Goal: Task Accomplishment & Management: Complete application form

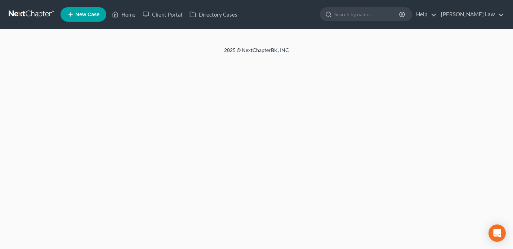
select select "10"
select select "0"
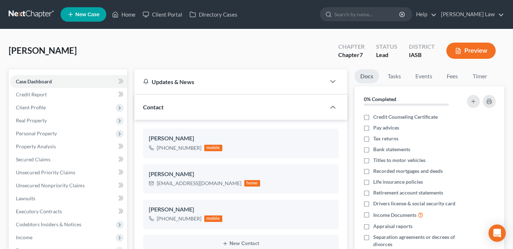
scroll to position [614, 0]
click at [120, 16] on link "Home" at bounding box center [123, 14] width 31 height 13
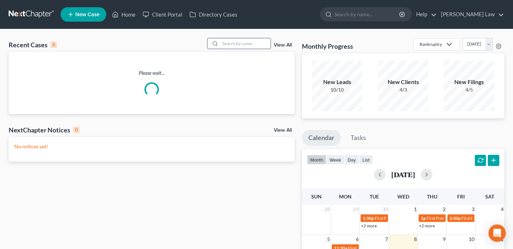
click at [239, 44] on input "search" at bounding box center [245, 43] width 50 height 10
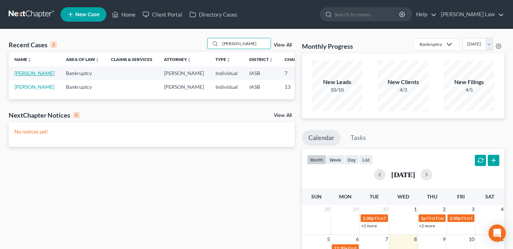
type input "[PERSON_NAME]"
click at [22, 76] on link "[PERSON_NAME]" at bounding box center [34, 73] width 40 height 6
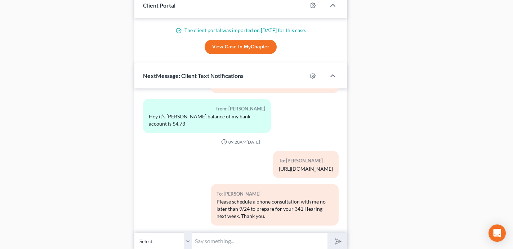
scroll to position [568, 0]
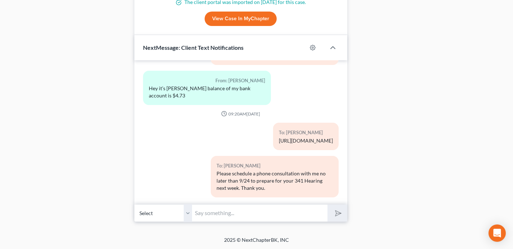
click at [199, 211] on input "text" at bounding box center [259, 213] width 135 height 18
type input "Hi [PERSON_NAME] - Id like to do a zoom call with you this morning to make sure…"
click at [327, 204] on button "submit" at bounding box center [337, 212] width 20 height 17
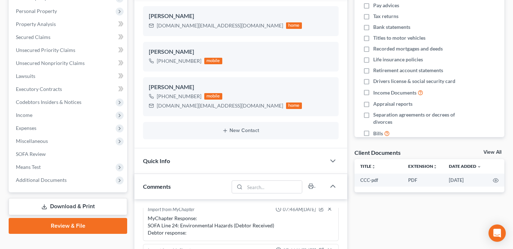
scroll to position [0, 0]
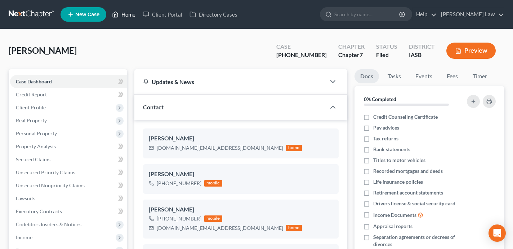
click at [130, 12] on link "Home" at bounding box center [123, 14] width 31 height 13
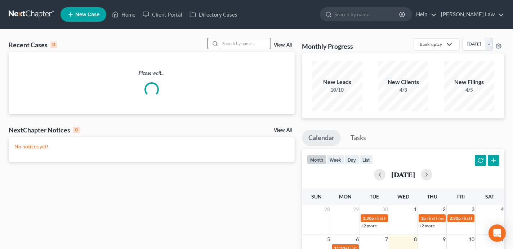
click at [234, 47] on input "search" at bounding box center [245, 43] width 50 height 10
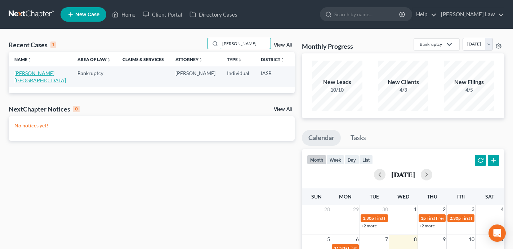
type input "[PERSON_NAME]"
click at [21, 78] on link "[PERSON_NAME][GEOGRAPHIC_DATA]" at bounding box center [40, 76] width 52 height 13
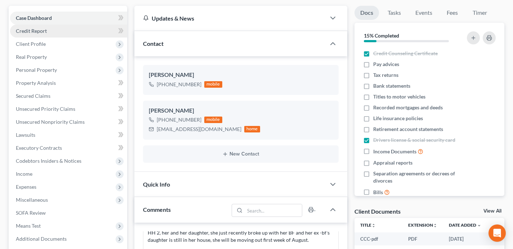
scroll to position [54, 0]
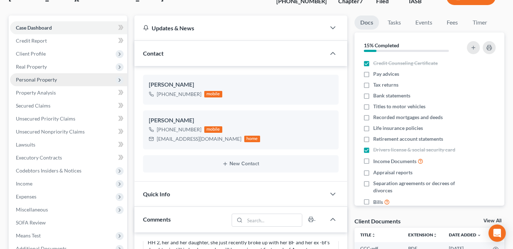
click at [82, 81] on span "Personal Property" at bounding box center [68, 79] width 117 height 13
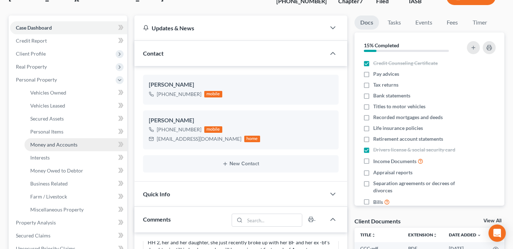
click at [90, 143] on link "Money and Accounts" at bounding box center [75, 144] width 103 height 13
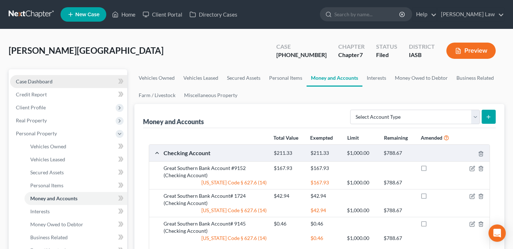
click at [97, 82] on link "Case Dashboard" at bounding box center [68, 81] width 117 height 13
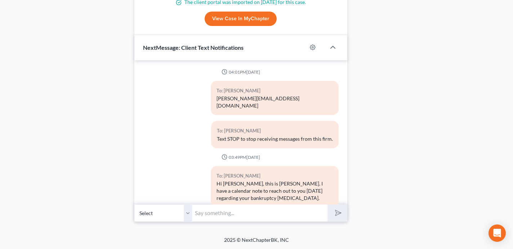
scroll to position [1634, 0]
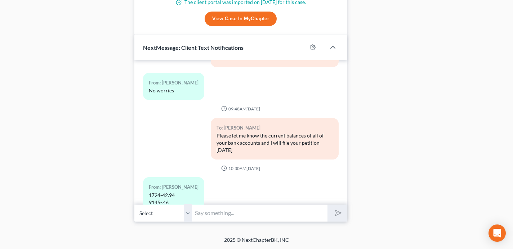
click at [215, 211] on input "text" at bounding box center [259, 213] width 135 height 18
type input "Hi [PERSON_NAME] - do you have a pay stub where the pay period covers 9/30?"
click at [327, 204] on button "submit" at bounding box center [337, 212] width 20 height 17
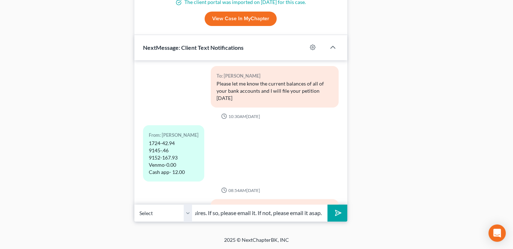
scroll to position [0, 73]
type input "This is what the trustee requires. If so, please email it. If not, please email…"
click at [327, 204] on button "submit" at bounding box center [337, 212] width 20 height 17
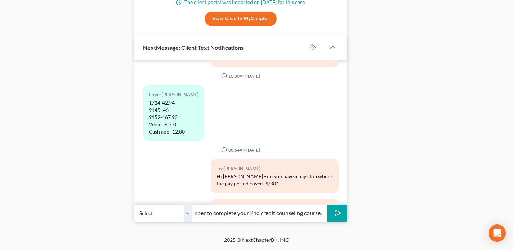
scroll to position [0, 68]
type input "Additionally, please remember to complete your 2nd credit counseling course."
click at [327, 204] on button "submit" at bounding box center [337, 212] width 20 height 17
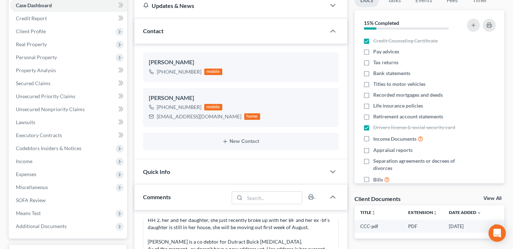
scroll to position [0, 0]
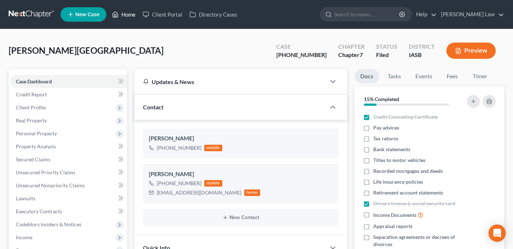
click at [124, 21] on link "Home" at bounding box center [123, 14] width 31 height 13
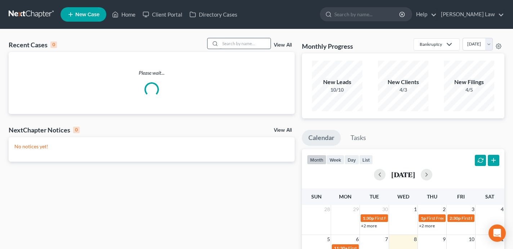
click at [233, 43] on input "search" at bounding box center [245, 43] width 50 height 10
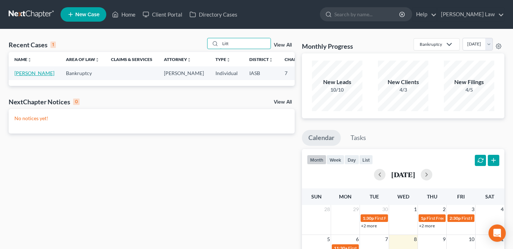
type input "Litt"
click at [17, 76] on link "[PERSON_NAME]" at bounding box center [34, 73] width 40 height 6
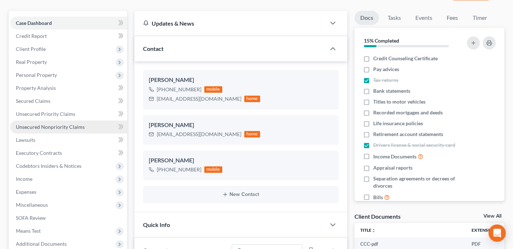
scroll to position [461, 0]
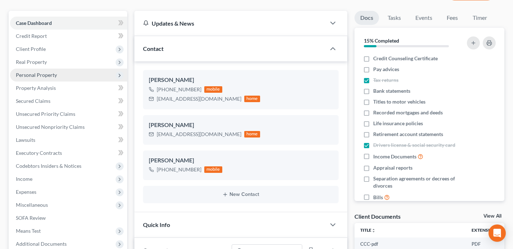
click at [72, 77] on span "Personal Property" at bounding box center [68, 74] width 117 height 13
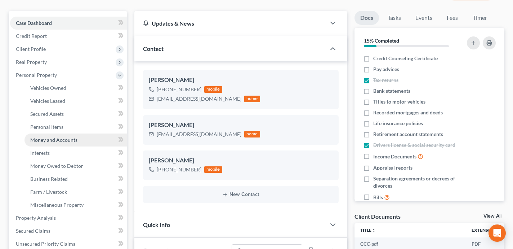
click at [76, 137] on link "Money and Accounts" at bounding box center [75, 139] width 103 height 13
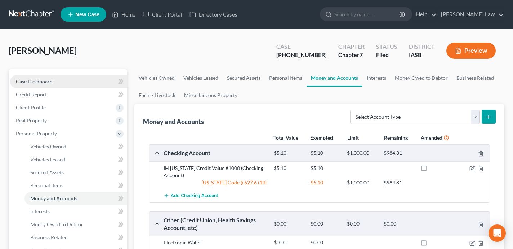
click at [83, 82] on link "Case Dashboard" at bounding box center [68, 81] width 117 height 13
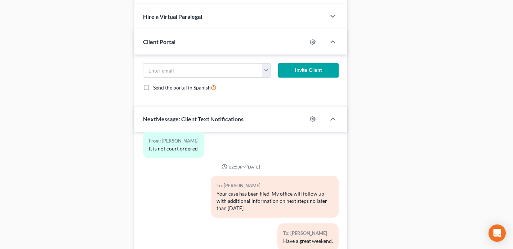
scroll to position [575, 0]
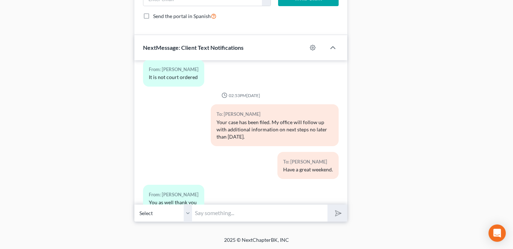
click at [207, 212] on input "text" at bounding box center [259, 213] width 135 height 18
type input "Hi [PERSON_NAME], I need September bank statements from you for all of your ban…"
click at [327, 204] on button "submit" at bounding box center [337, 212] width 20 height 17
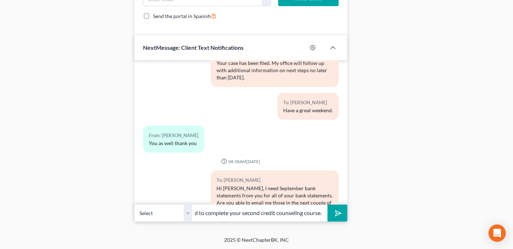
scroll to position [0, 72]
type input "Also, as a reminder you need to complete your second credit counseling course."
click at [327, 204] on button "submit" at bounding box center [337, 212] width 20 height 17
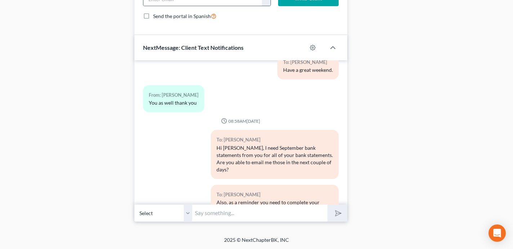
scroll to position [593, 0]
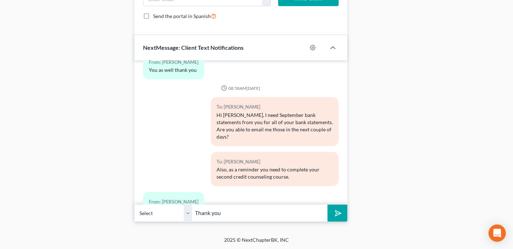
type input "Thank you"
click at [327, 204] on button "submit" at bounding box center [337, 212] width 20 height 17
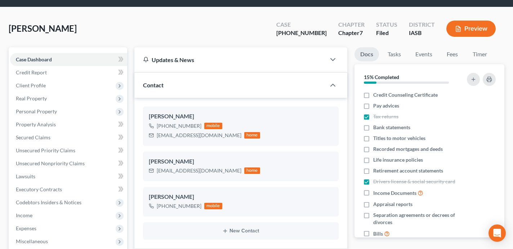
scroll to position [0, 0]
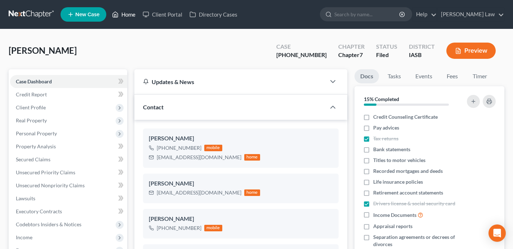
click at [122, 17] on link "Home" at bounding box center [123, 14] width 31 height 13
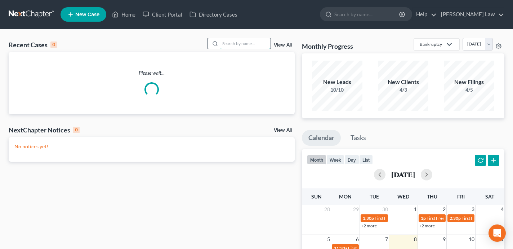
click at [252, 45] on input "search" at bounding box center [245, 43] width 50 height 10
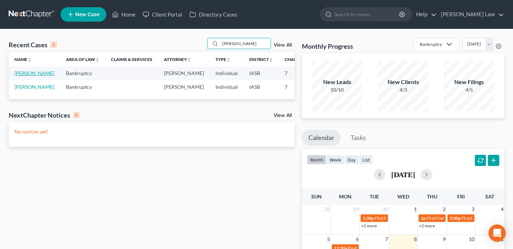
type input "[PERSON_NAME]"
click at [21, 76] on link "[PERSON_NAME]" at bounding box center [34, 73] width 40 height 6
select select "0"
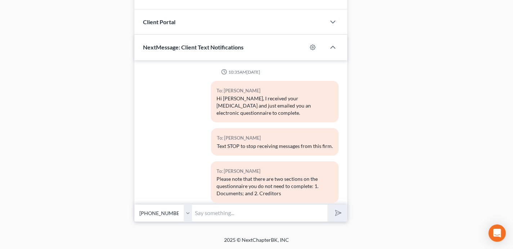
scroll to position [614, 0]
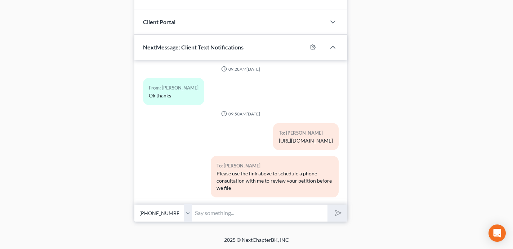
click at [220, 212] on input "text" at bounding box center [259, 213] width 135 height 18
type input "Hi [PERSON_NAME] - please let me know the balances of your bank accounts as of …"
click at [327, 204] on button "submit" at bounding box center [337, 212] width 20 height 17
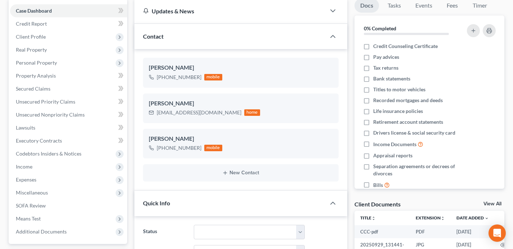
scroll to position [68, 0]
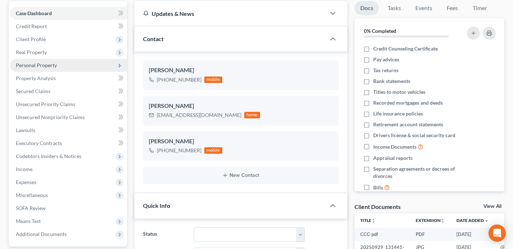
click at [90, 63] on span "Personal Property" at bounding box center [68, 65] width 117 height 13
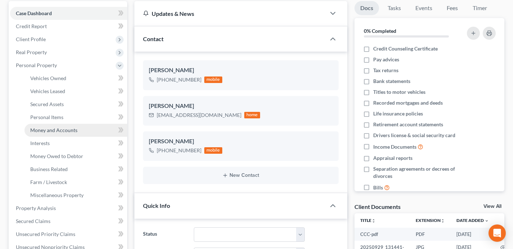
click at [85, 132] on link "Money and Accounts" at bounding box center [75, 130] width 103 height 13
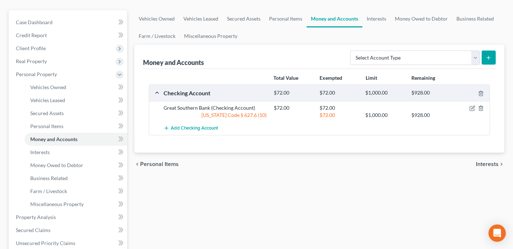
scroll to position [45, 0]
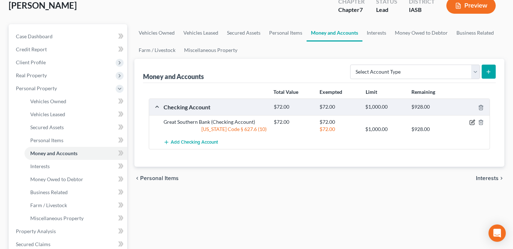
click at [473, 119] on icon "button" at bounding box center [472, 122] width 6 height 6
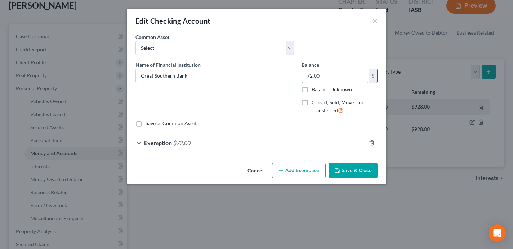
click at [327, 76] on input "72.00" at bounding box center [335, 76] width 67 height 14
drag, startPoint x: 333, startPoint y: 77, endPoint x: 300, endPoint y: 74, distance: 33.7
click at [300, 74] on div "Balance 793.38 $ Balance Unknown Balance Undetermined 793.38 $ Balance Unknown …" at bounding box center [339, 90] width 83 height 59
type input "793.38"
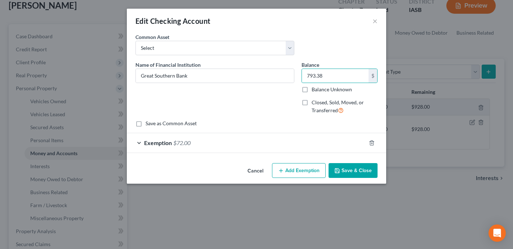
click at [320, 142] on div "Exemption $72.00" at bounding box center [246, 142] width 239 height 19
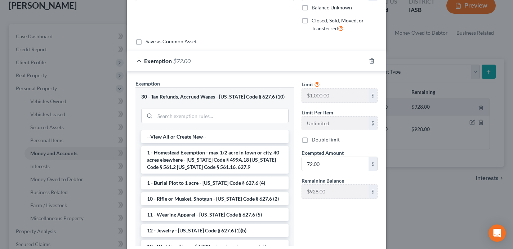
scroll to position [87, 0]
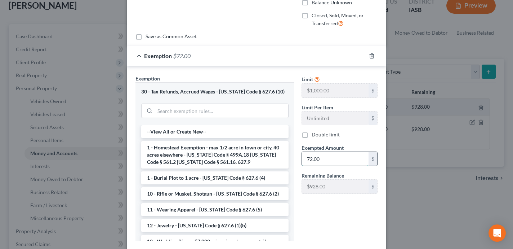
click at [331, 162] on input "72.00" at bounding box center [335, 159] width 67 height 14
paste input "93.38"
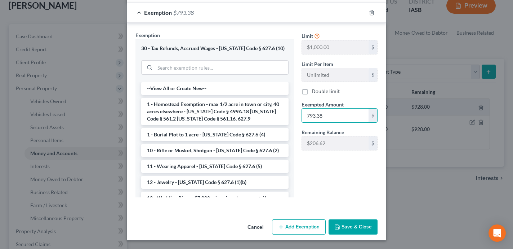
type input "793.38"
click at [347, 228] on button "Save & Close" at bounding box center [352, 226] width 49 height 15
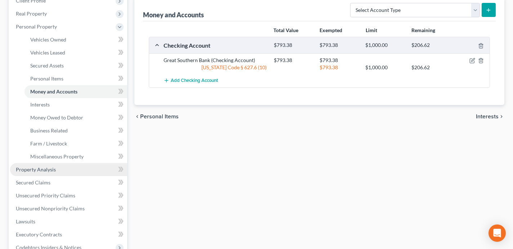
click at [93, 170] on link "Property Analysis" at bounding box center [68, 169] width 117 height 13
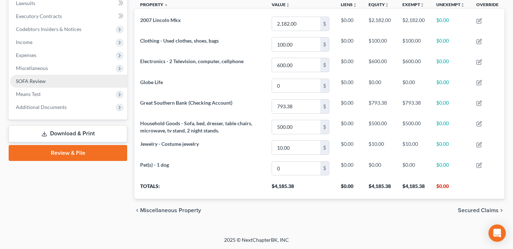
click at [62, 82] on link "SOFA Review" at bounding box center [68, 81] width 117 height 13
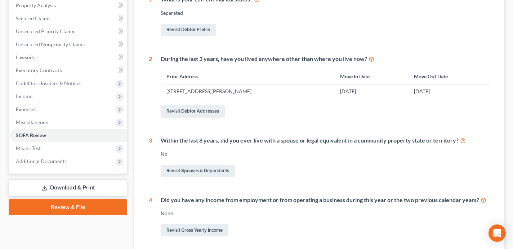
scroll to position [81, 0]
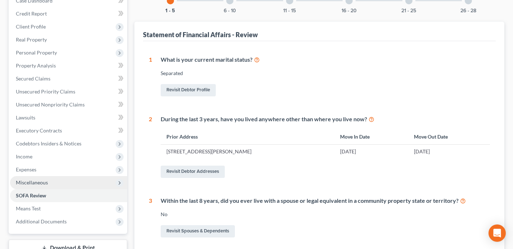
click at [75, 184] on span "Miscellaneous" at bounding box center [68, 182] width 117 height 13
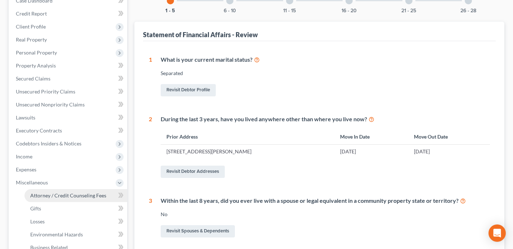
click at [75, 194] on span "Attorney / Credit Counseling Fees" at bounding box center [68, 195] width 76 height 6
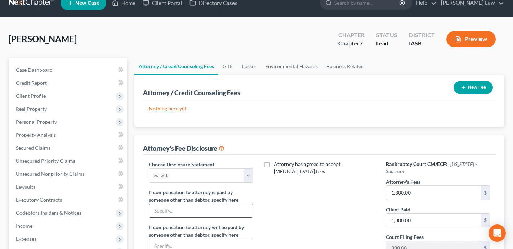
scroll to position [11, 0]
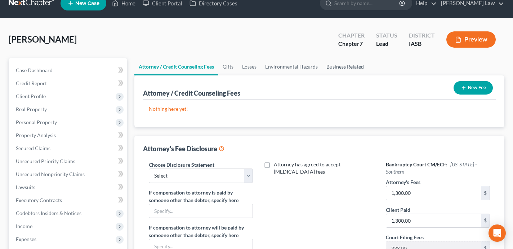
click at [350, 62] on link "Business Related" at bounding box center [345, 66] width 46 height 17
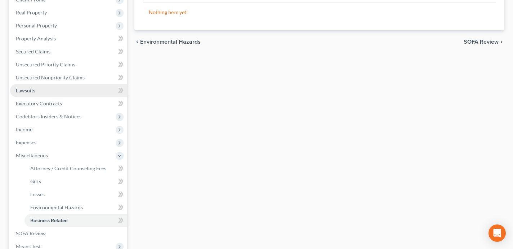
scroll to position [114, 0]
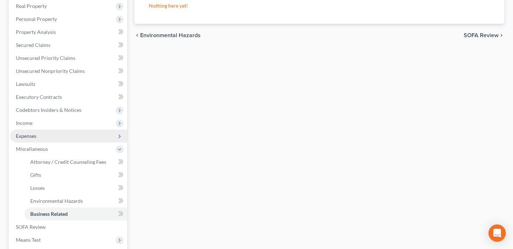
click at [70, 137] on span "Expenses" at bounding box center [68, 135] width 117 height 13
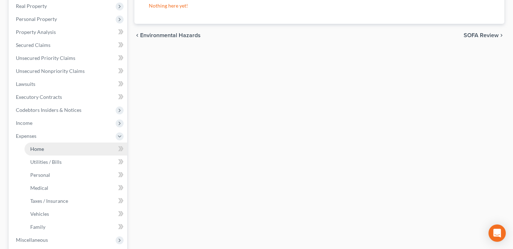
click at [70, 151] on link "Home" at bounding box center [75, 148] width 103 height 13
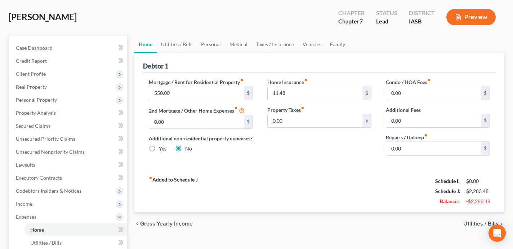
scroll to position [51, 0]
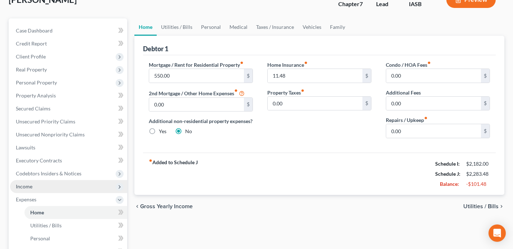
click at [100, 187] on span "Income" at bounding box center [68, 186] width 117 height 13
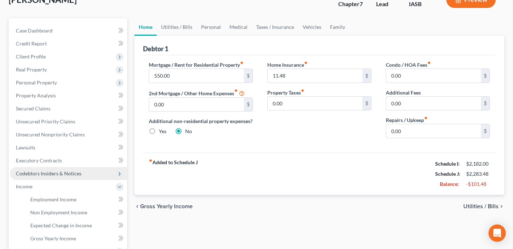
click at [92, 173] on span "Codebtors Insiders & Notices" at bounding box center [68, 173] width 117 height 13
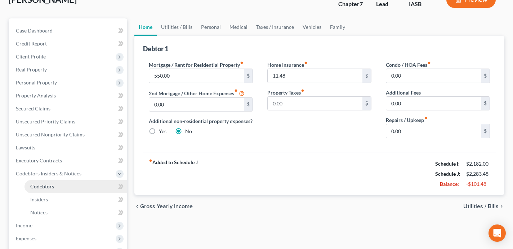
click at [71, 183] on link "Codebtors" at bounding box center [75, 186] width 103 height 13
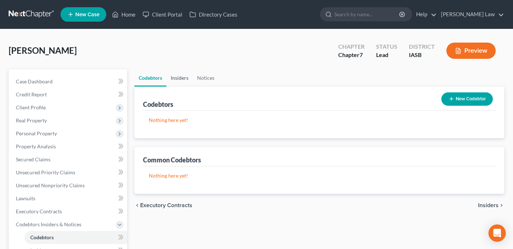
click at [180, 78] on link "Insiders" at bounding box center [179, 77] width 26 height 17
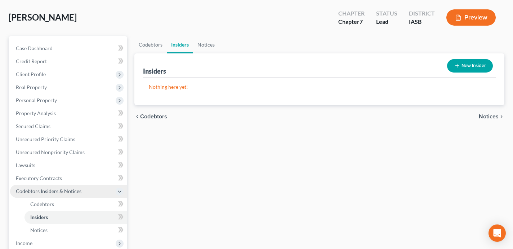
scroll to position [52, 0]
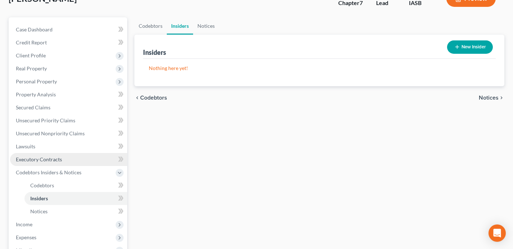
click at [73, 161] on link "Executory Contracts" at bounding box center [68, 159] width 117 height 13
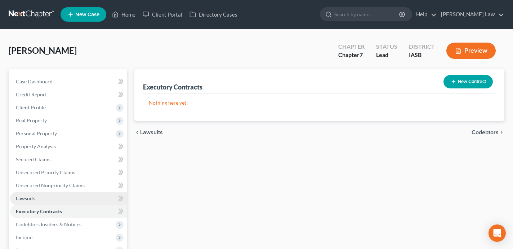
click at [75, 199] on link "Lawsuits" at bounding box center [68, 198] width 117 height 13
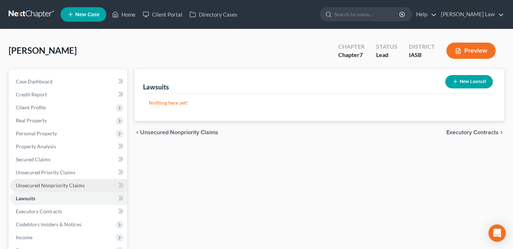
click at [70, 186] on span "Unsecured Nonpriority Claims" at bounding box center [50, 185] width 69 height 6
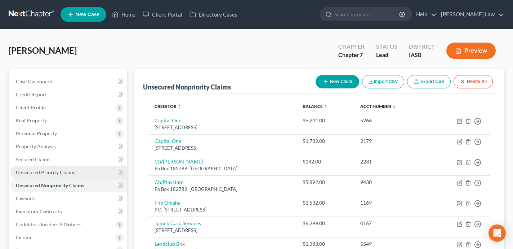
click at [64, 175] on link "Unsecured Priority Claims" at bounding box center [68, 172] width 117 height 13
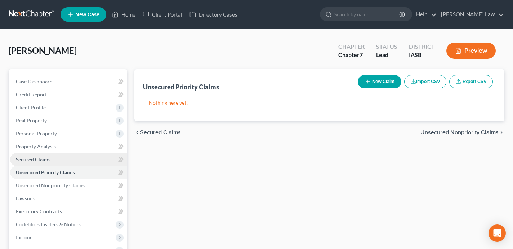
click at [54, 159] on link "Secured Claims" at bounding box center [68, 159] width 117 height 13
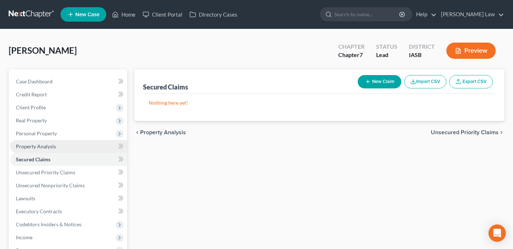
click at [50, 147] on span "Property Analysis" at bounding box center [36, 146] width 40 height 6
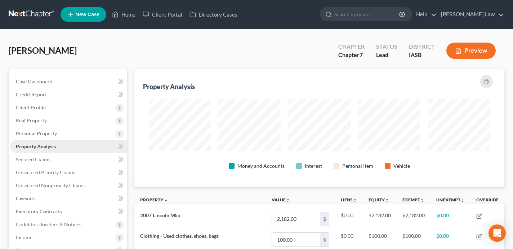
scroll to position [360075, 359823]
click at [50, 131] on span "Personal Property" at bounding box center [36, 133] width 41 height 6
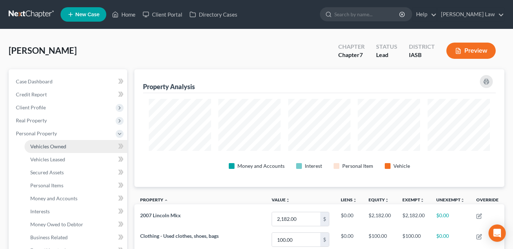
click at [50, 146] on span "Vehicles Owned" at bounding box center [48, 146] width 36 height 6
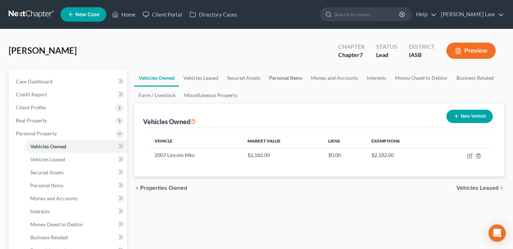
click at [277, 76] on link "Personal Items" at bounding box center [286, 77] width 42 height 17
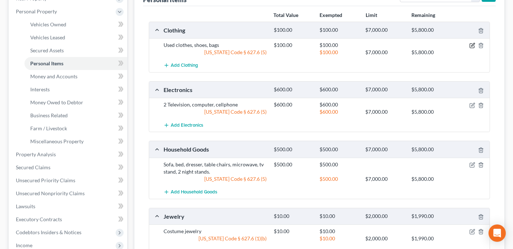
click at [472, 45] on icon "button" at bounding box center [472, 44] width 3 height 3
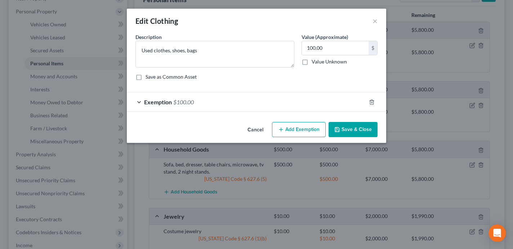
click at [312, 107] on div "Exemption $100.00" at bounding box center [246, 101] width 239 height 19
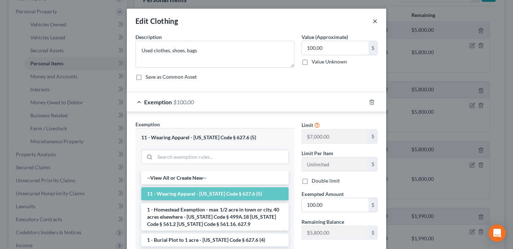
click at [375, 21] on button "×" at bounding box center [374, 21] width 5 height 9
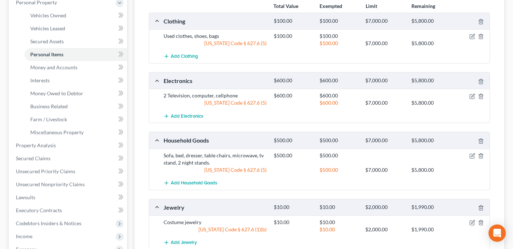
scroll to position [133, 0]
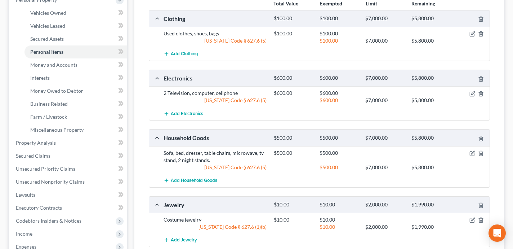
click at [473, 149] on div at bounding box center [471, 152] width 37 height 7
click at [471, 151] on icon "button" at bounding box center [472, 153] width 6 height 6
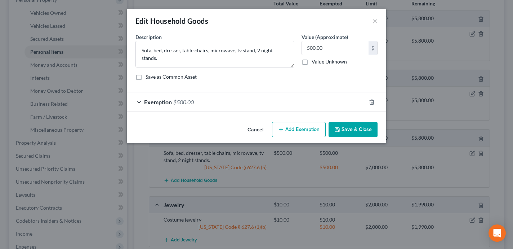
click at [225, 102] on div "Exemption $500.00" at bounding box center [246, 101] width 239 height 19
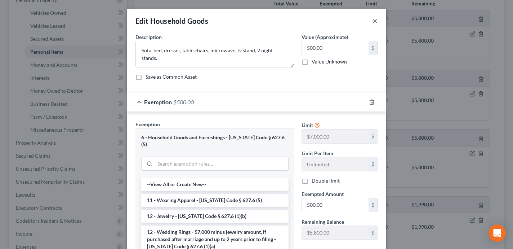
click at [377, 21] on button "×" at bounding box center [374, 21] width 5 height 9
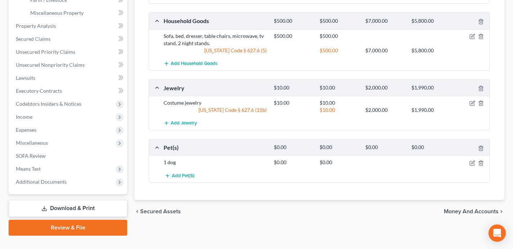
scroll to position [252, 0]
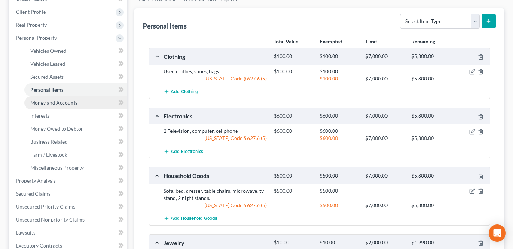
click at [98, 102] on link "Money and Accounts" at bounding box center [75, 102] width 103 height 13
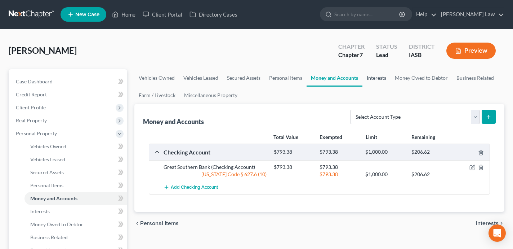
click at [383, 78] on link "Interests" at bounding box center [376, 77] width 28 height 17
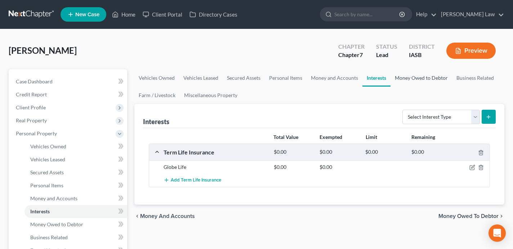
click at [396, 73] on link "Money Owed to Debtor" at bounding box center [421, 77] width 62 height 17
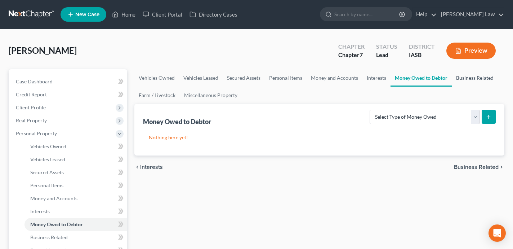
click at [481, 77] on link "Business Related" at bounding box center [475, 77] width 46 height 17
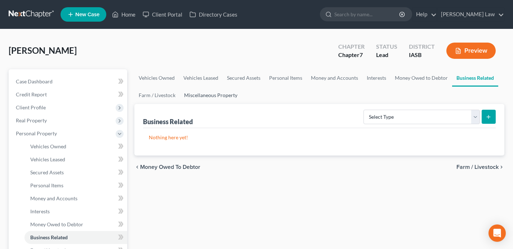
click at [217, 94] on link "Miscellaneous Property" at bounding box center [211, 94] width 62 height 17
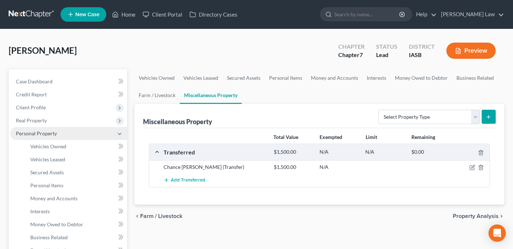
click at [91, 135] on span "Personal Property" at bounding box center [68, 133] width 117 height 13
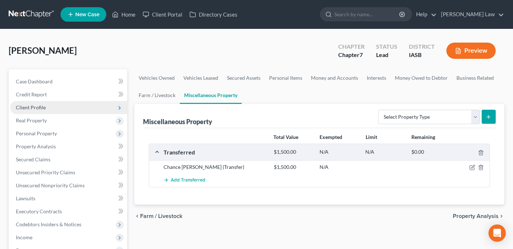
click at [74, 108] on span "Client Profile" at bounding box center [68, 107] width 117 height 13
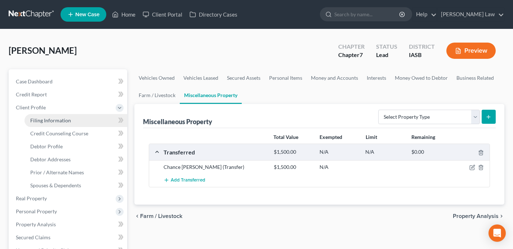
click at [76, 119] on link "Filing Information" at bounding box center [75, 120] width 103 height 13
select select "1"
select select "0"
select select "16"
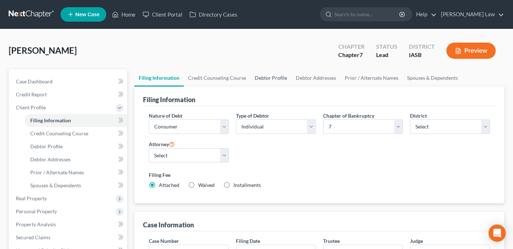
click at [267, 79] on link "Debtor Profile" at bounding box center [270, 77] width 41 height 17
select select "2"
select select "0"
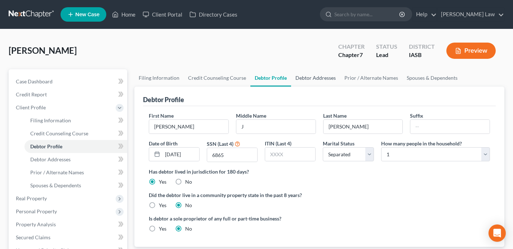
click at [319, 78] on link "Debtor Addresses" at bounding box center [315, 77] width 49 height 17
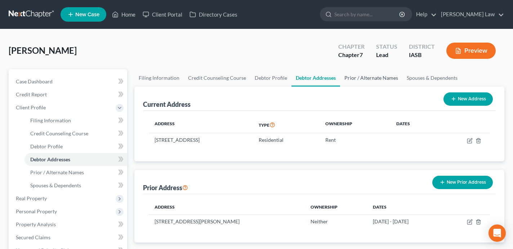
click at [379, 76] on link "Prior / Alternate Names" at bounding box center [371, 77] width 62 height 17
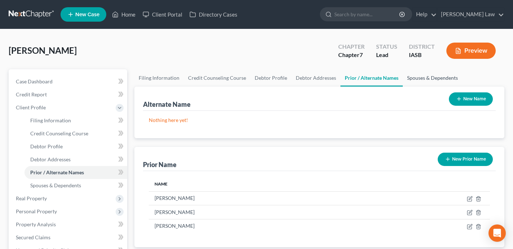
click at [434, 81] on link "Spouses & Dependents" at bounding box center [432, 77] width 59 height 17
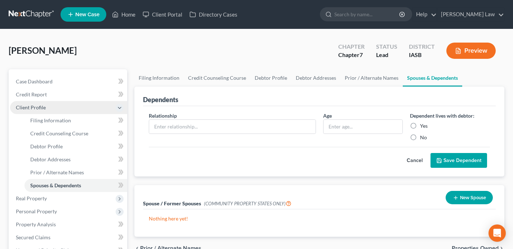
click at [66, 111] on span "Client Profile" at bounding box center [68, 107] width 117 height 13
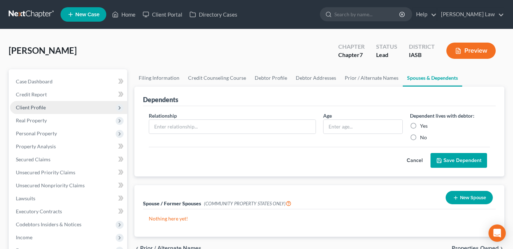
click at [70, 107] on span "Client Profile" at bounding box center [68, 107] width 117 height 13
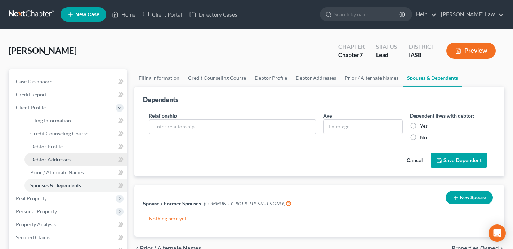
click at [85, 157] on link "Debtor Addresses" at bounding box center [75, 159] width 103 height 13
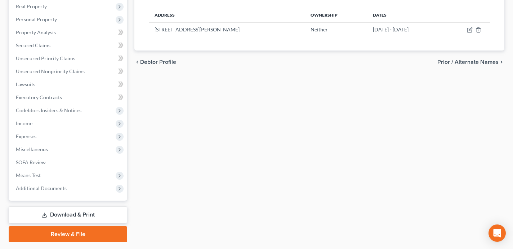
scroll to position [211, 0]
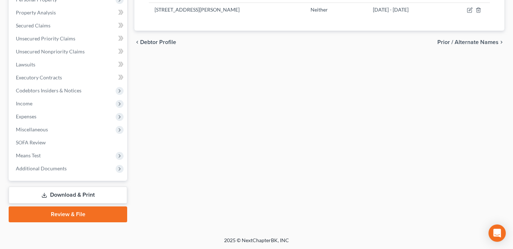
click at [106, 217] on link "Review & File" at bounding box center [68, 214] width 119 height 16
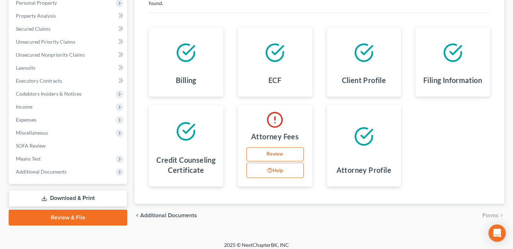
scroll to position [134, 0]
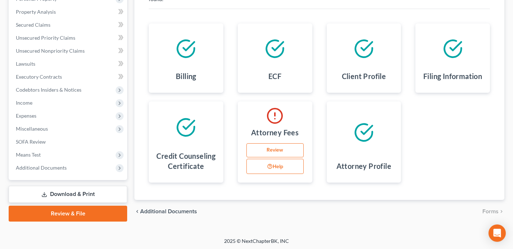
click at [271, 153] on link "Review" at bounding box center [274, 150] width 57 height 14
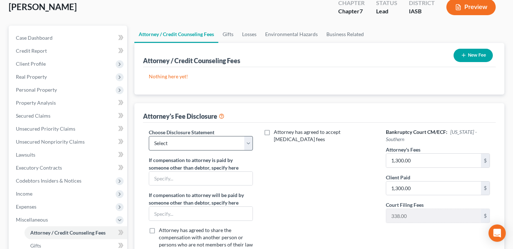
scroll to position [56, 0]
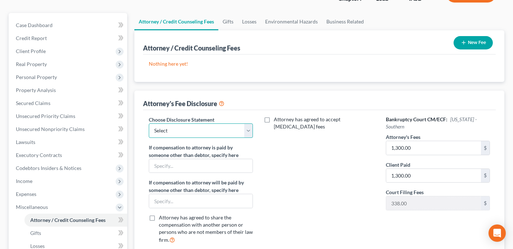
click at [196, 130] on select "Select [PERSON_NAME]" at bounding box center [201, 130] width 104 height 14
select select "0"
click at [149, 123] on select "Select [PERSON_NAME]" at bounding box center [201, 130] width 104 height 14
click at [311, 173] on div "Attorney has agreed to accept [MEDICAL_DATA] fees" at bounding box center [319, 183] width 119 height 134
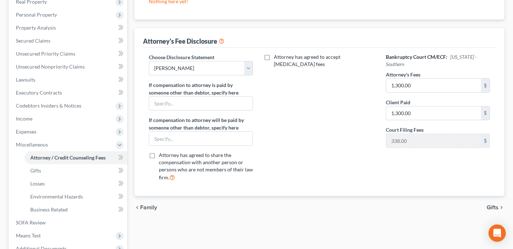
scroll to position [198, 0]
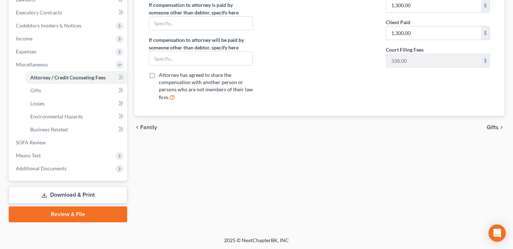
click at [77, 217] on link "Review & File" at bounding box center [68, 214] width 119 height 16
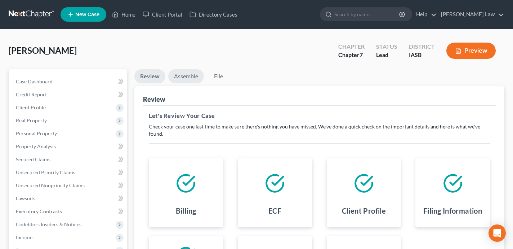
click at [188, 76] on link "Assemble" at bounding box center [186, 76] width 36 height 14
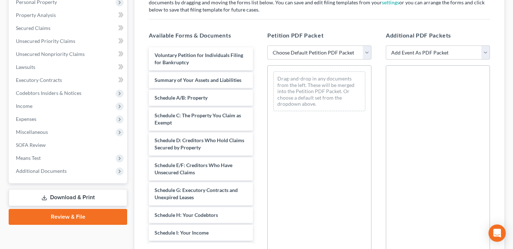
scroll to position [139, 0]
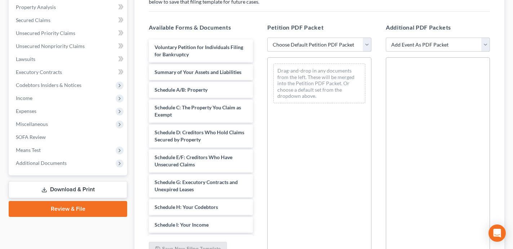
click at [292, 43] on select "Choose Default Petition PDF Packet Emergency Filing (Voluntary Petition and Cre…" at bounding box center [319, 44] width 104 height 14
select select "1"
click at [267, 37] on select "Choose Default Petition PDF Packet Emergency Filing (Voluntary Petition and Cre…" at bounding box center [319, 44] width 104 height 14
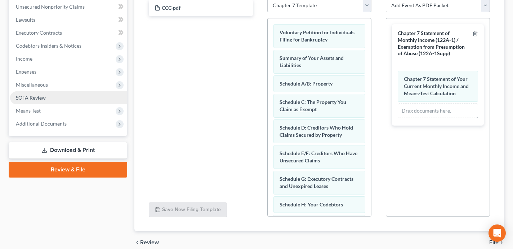
scroll to position [175, 0]
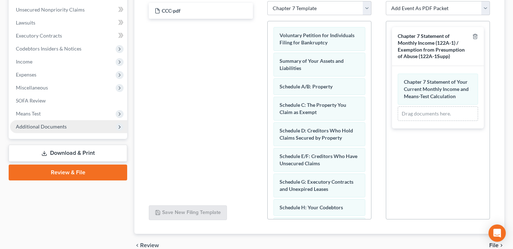
click at [74, 129] on span "Additional Documents" at bounding box center [68, 126] width 117 height 13
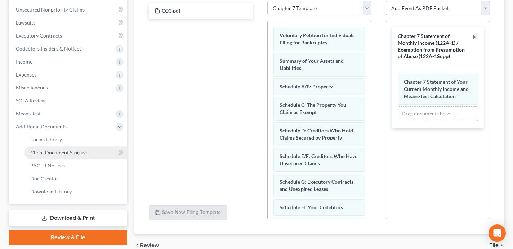
click at [80, 153] on span "Client Document Storage" at bounding box center [58, 152] width 57 height 6
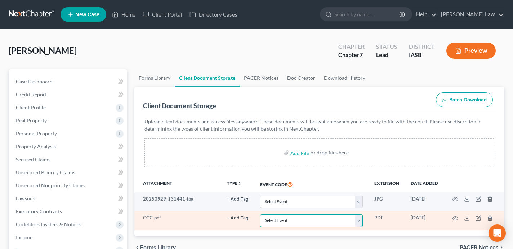
click at [322, 219] on select "Select Event Certificate of Credit Counseling for Debtor Certificate of Credit …" at bounding box center [311, 220] width 103 height 13
select select "0"
click at [261, 214] on select "Select Event Certificate of Credit Counseling for Debtor Certificate of Credit …" at bounding box center [311, 220] width 103 height 13
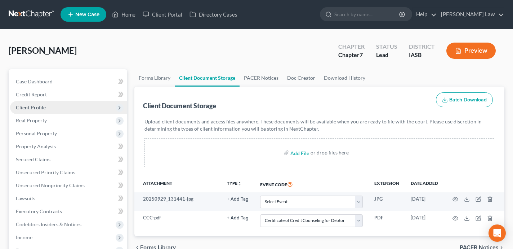
click at [84, 106] on span "Client Profile" at bounding box center [68, 107] width 117 height 13
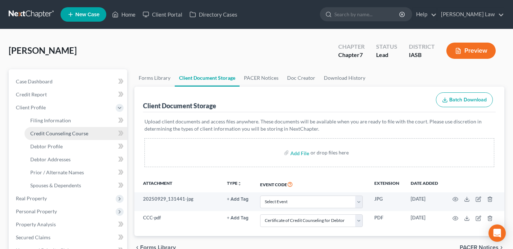
click at [84, 136] on link "Credit Counseling Course" at bounding box center [75, 133] width 103 height 13
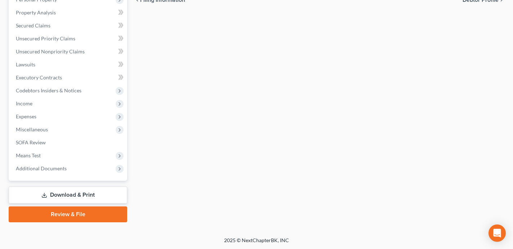
click at [91, 213] on link "Review & File" at bounding box center [68, 214] width 119 height 16
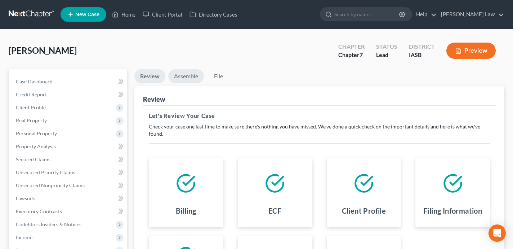
click at [194, 76] on link "Assemble" at bounding box center [186, 76] width 36 height 14
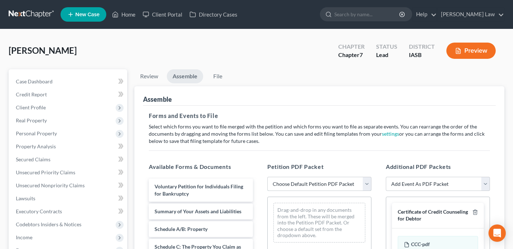
click at [326, 188] on select "Choose Default Petition PDF Packet Emergency Filing (Voluntary Petition and Cre…" at bounding box center [319, 183] width 104 height 14
select select "1"
click at [267, 176] on select "Choose Default Petition PDF Packet Emergency Filing (Voluntary Petition and Cre…" at bounding box center [319, 183] width 104 height 14
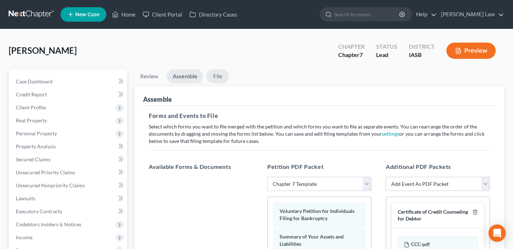
click at [218, 74] on link "File" at bounding box center [217, 76] width 23 height 14
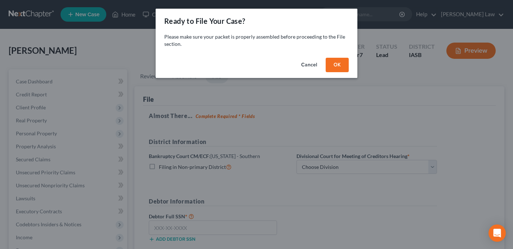
click at [344, 63] on button "OK" at bounding box center [337, 65] width 23 height 14
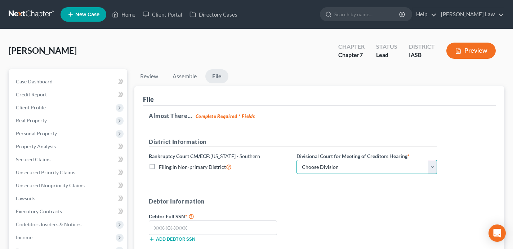
click at [352, 166] on select "Choose Division Central Eastern Western" at bounding box center [366, 167] width 140 height 14
select select "0"
click at [296, 160] on select "Choose Division Central Eastern Western" at bounding box center [366, 167] width 140 height 14
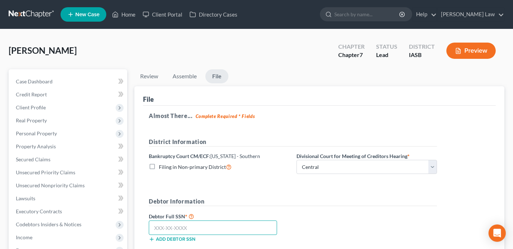
click at [200, 222] on input "text" at bounding box center [213, 227] width 128 height 14
type input "480-68-6865"
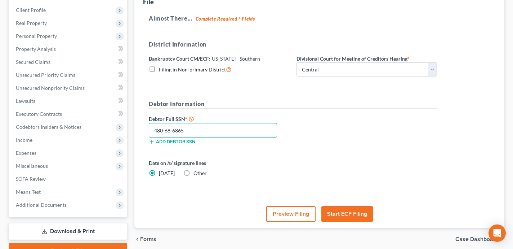
scroll to position [134, 0]
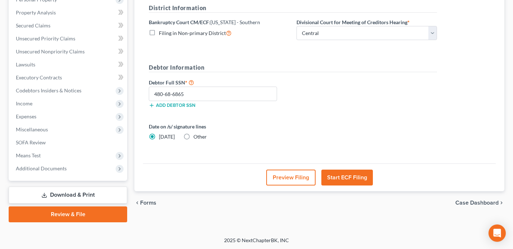
click at [364, 176] on button "Start ECF Filing" at bounding box center [347, 177] width 52 height 16
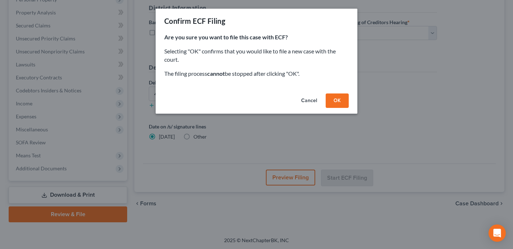
click at [341, 100] on button "OK" at bounding box center [337, 100] width 23 height 14
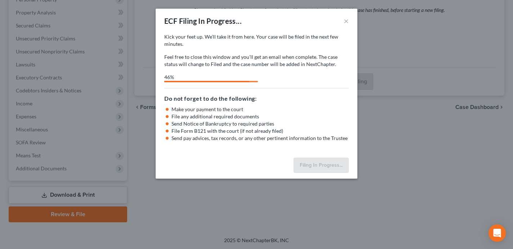
select select "0"
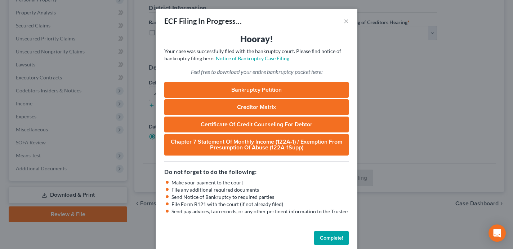
click at [336, 232] on button "Complete!" at bounding box center [331, 238] width 35 height 14
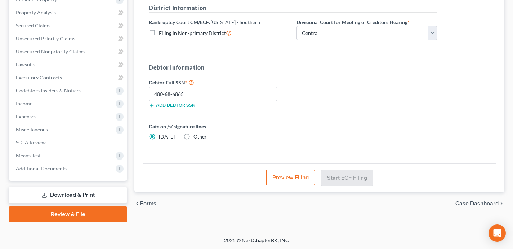
scroll to position [0, 0]
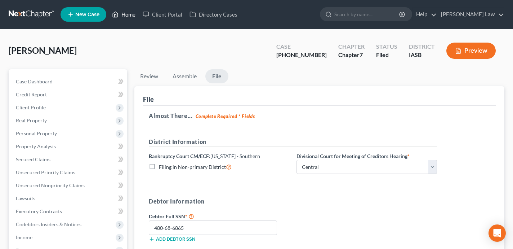
click at [119, 10] on link "Home" at bounding box center [123, 14] width 31 height 13
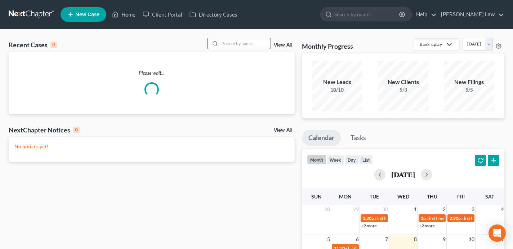
click at [248, 44] on input "search" at bounding box center [245, 43] width 50 height 10
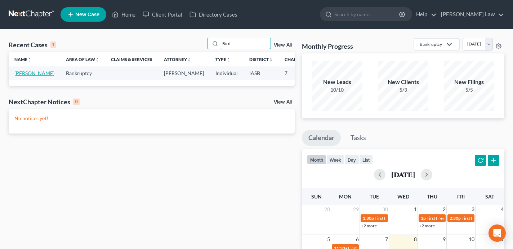
type input "Bird"
click at [22, 76] on link "[PERSON_NAME]" at bounding box center [34, 73] width 40 height 6
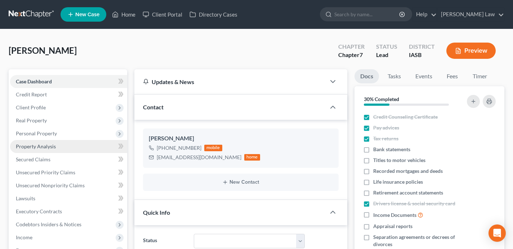
scroll to position [564, 0]
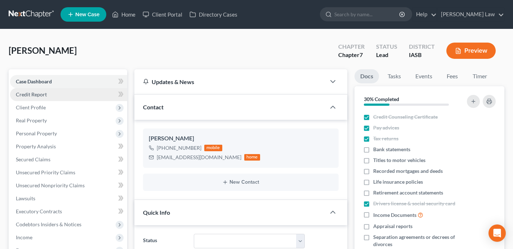
click at [106, 95] on link "Credit Report" at bounding box center [68, 94] width 117 height 13
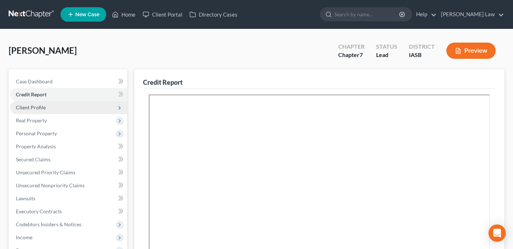
click at [94, 109] on span "Client Profile" at bounding box center [68, 107] width 117 height 13
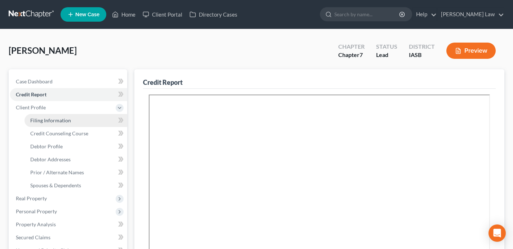
click at [91, 117] on link "Filing Information" at bounding box center [75, 120] width 103 height 13
select select "1"
select select "0"
select select "30"
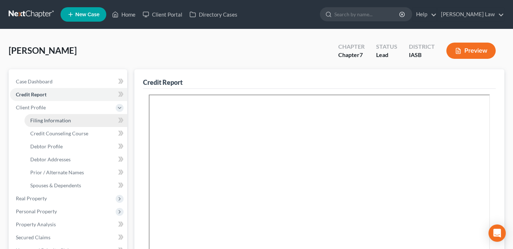
select select "0"
select select "16"
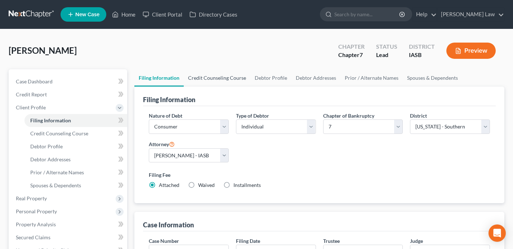
click at [212, 79] on link "Credit Counseling Course" at bounding box center [217, 77] width 67 height 17
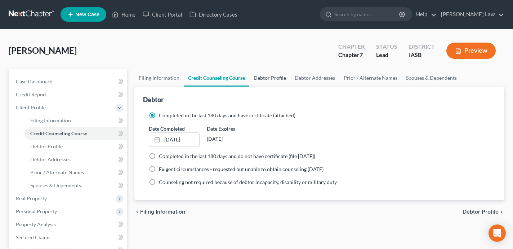
click at [272, 77] on link "Debtor Profile" at bounding box center [269, 77] width 41 height 17
select select "0"
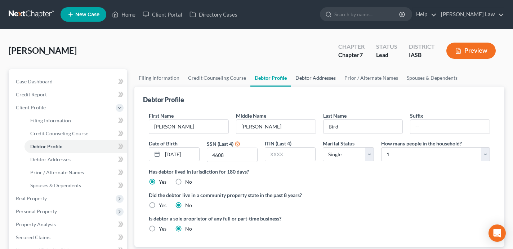
click at [316, 81] on link "Debtor Addresses" at bounding box center [315, 77] width 49 height 17
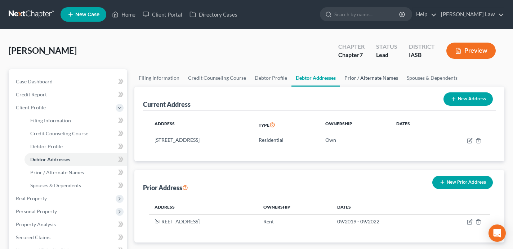
click at [374, 80] on link "Prior / Alternate Names" at bounding box center [371, 77] width 62 height 17
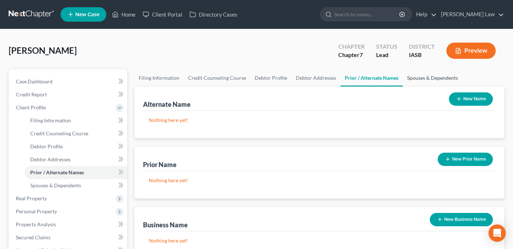
click at [441, 79] on link "Spouses & Dependents" at bounding box center [432, 77] width 59 height 17
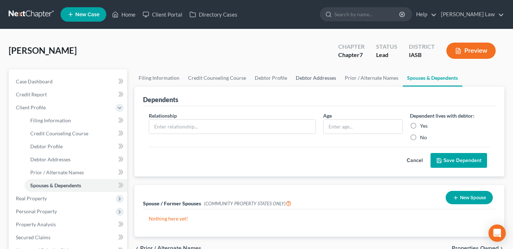
click at [305, 79] on link "Debtor Addresses" at bounding box center [315, 77] width 49 height 17
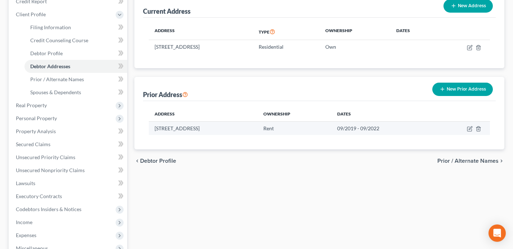
scroll to position [86, 0]
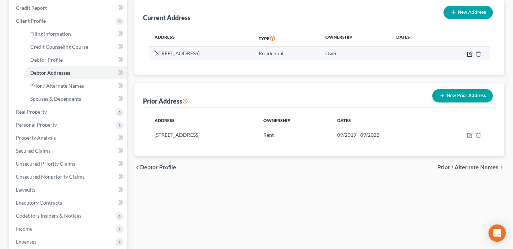
click at [469, 54] on icon "button" at bounding box center [470, 54] width 6 height 6
select select "16"
select select "76"
select select "0"
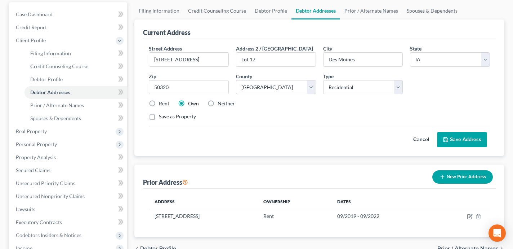
scroll to position [76, 0]
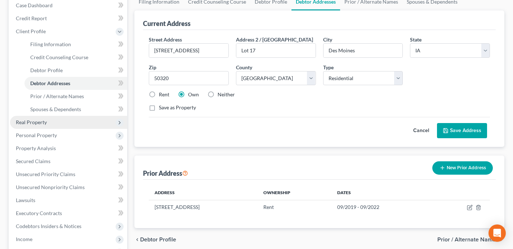
click at [68, 126] on span "Real Property" at bounding box center [68, 122] width 117 height 13
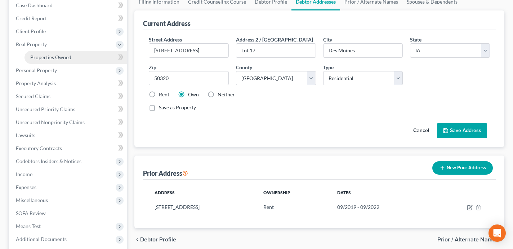
click at [77, 59] on link "Properties Owned" at bounding box center [75, 57] width 103 height 13
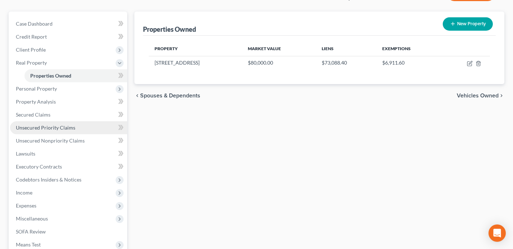
scroll to position [41, 0]
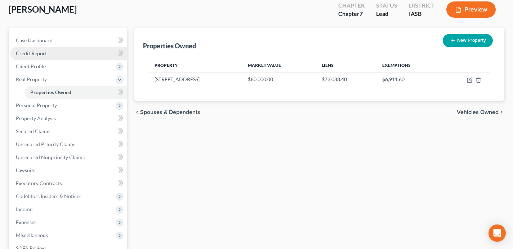
click at [68, 54] on link "Credit Report" at bounding box center [68, 53] width 117 height 13
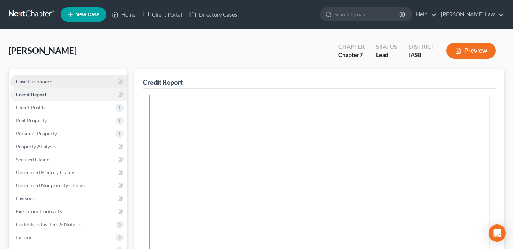
click at [77, 80] on link "Case Dashboard" at bounding box center [68, 81] width 117 height 13
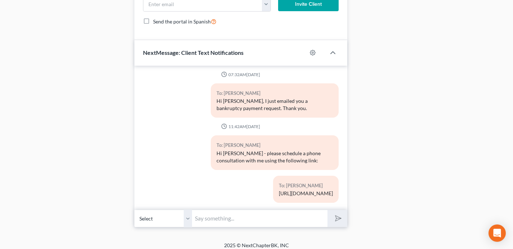
scroll to position [629, 0]
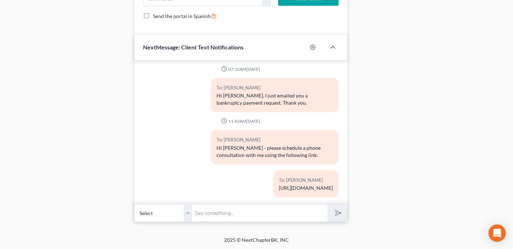
click at [242, 212] on input "text" at bounding box center [259, 213] width 135 height 18
type input "Hi [PERSON_NAME] - can you please confirm where the $80,000 value for your manu…"
click at [327, 204] on button "submit" at bounding box center [337, 212] width 20 height 17
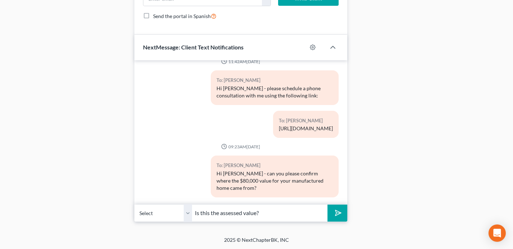
type input "Is this the assessed value?"
click at [327, 204] on button "submit" at bounding box center [337, 212] width 20 height 17
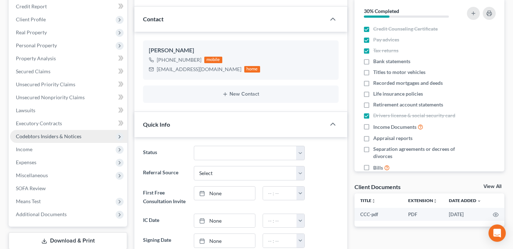
scroll to position [58, 0]
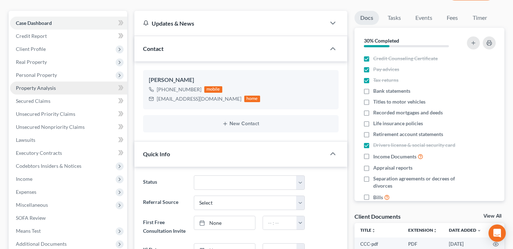
click at [73, 88] on link "Property Analysis" at bounding box center [68, 87] width 117 height 13
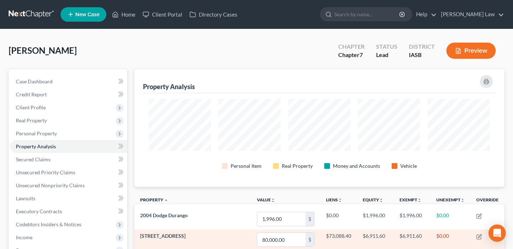
scroll to position [117, 370]
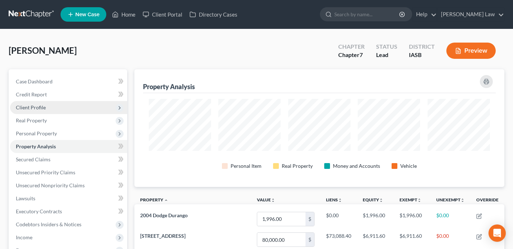
click at [76, 109] on span "Client Profile" at bounding box center [68, 107] width 117 height 13
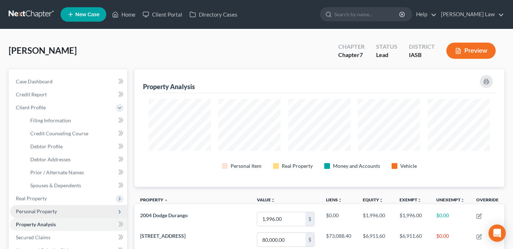
click at [99, 212] on span "Personal Property" at bounding box center [68, 211] width 117 height 13
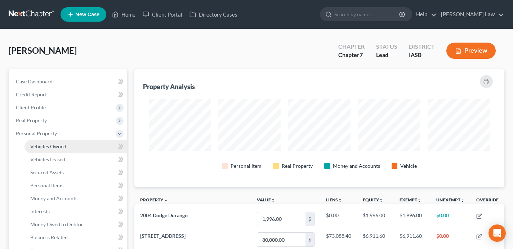
click at [82, 148] on link "Vehicles Owned" at bounding box center [75, 146] width 103 height 13
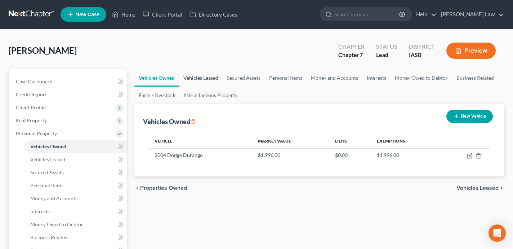
click at [214, 75] on link "Vehicles Leased" at bounding box center [201, 77] width 44 height 17
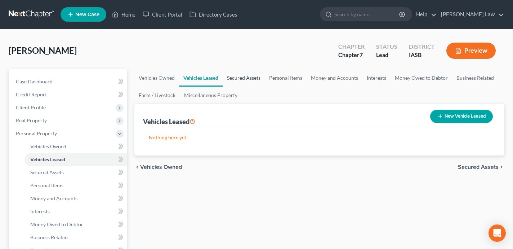
click at [238, 82] on link "Secured Assets" at bounding box center [244, 77] width 42 height 17
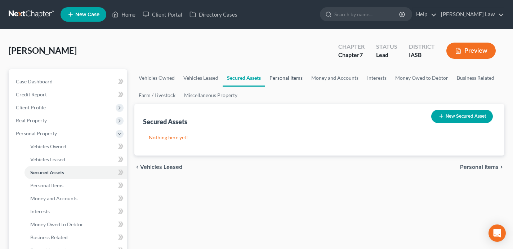
click at [295, 74] on link "Personal Items" at bounding box center [286, 77] width 42 height 17
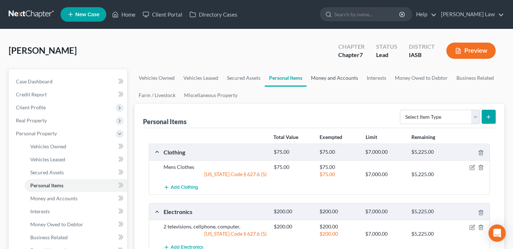
click at [342, 81] on link "Money and Accounts" at bounding box center [335, 77] width 56 height 17
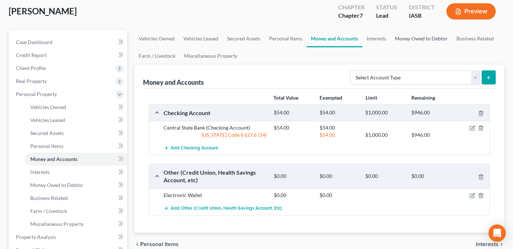
scroll to position [5, 0]
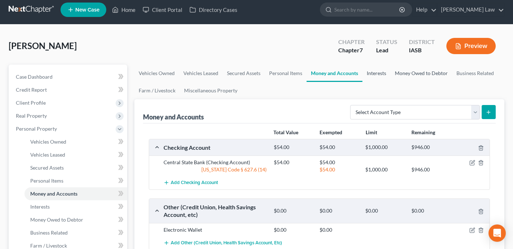
drag, startPoint x: 381, startPoint y: 73, endPoint x: 390, endPoint y: 73, distance: 8.6
click at [381, 73] on link "Interests" at bounding box center [376, 72] width 28 height 17
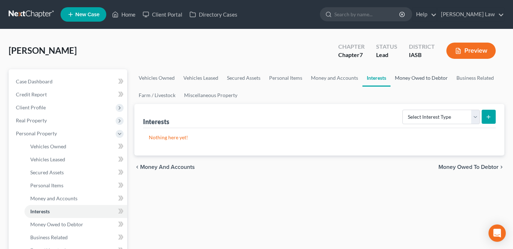
click at [410, 76] on link "Money Owed to Debtor" at bounding box center [421, 77] width 62 height 17
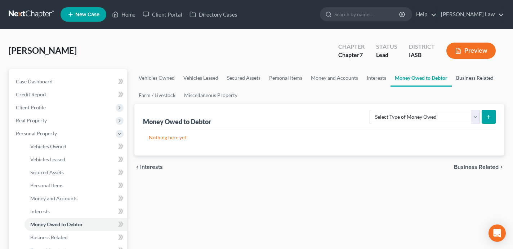
click at [473, 79] on link "Business Related" at bounding box center [475, 77] width 46 height 17
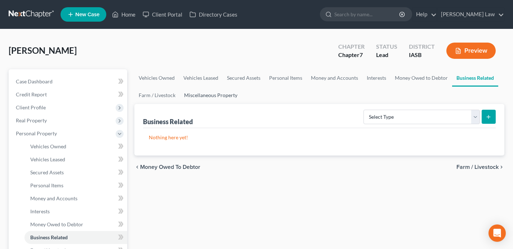
click at [214, 92] on link "Miscellaneous Property" at bounding box center [211, 94] width 62 height 17
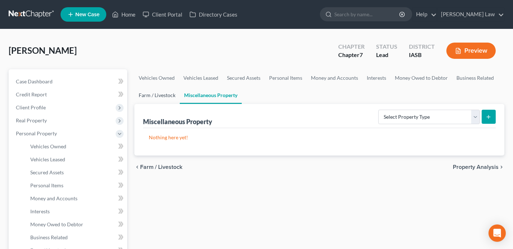
click at [156, 94] on link "Farm / Livestock" at bounding box center [156, 94] width 45 height 17
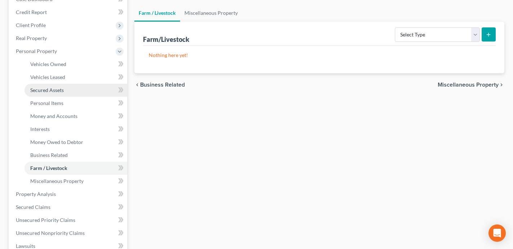
scroll to position [146, 0]
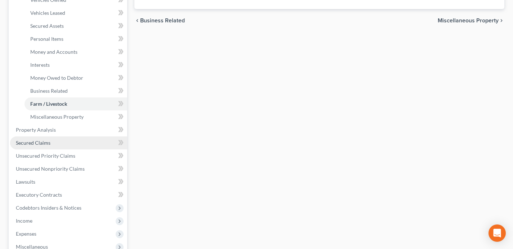
click at [82, 143] on link "Secured Claims" at bounding box center [68, 142] width 117 height 13
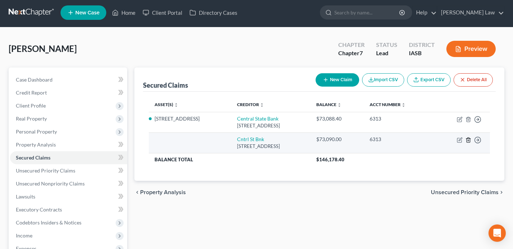
click at [467, 139] on icon "button" at bounding box center [468, 140] width 6 height 6
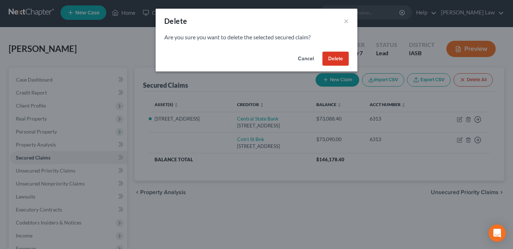
click at [335, 58] on button "Delete" at bounding box center [335, 59] width 26 height 14
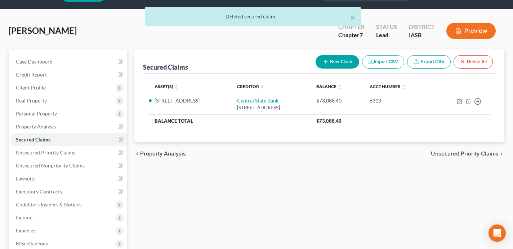
scroll to position [53, 0]
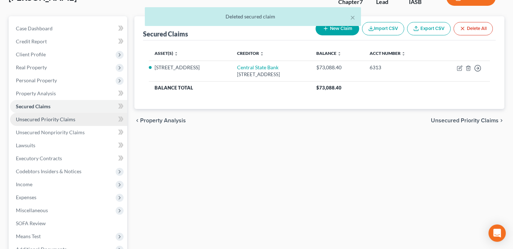
click at [66, 123] on link "Unsecured Priority Claims" at bounding box center [68, 119] width 117 height 13
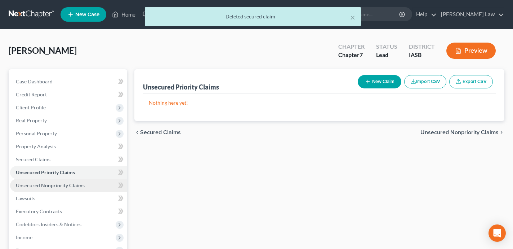
click at [90, 187] on link "Unsecured Nonpriority Claims" at bounding box center [68, 185] width 117 height 13
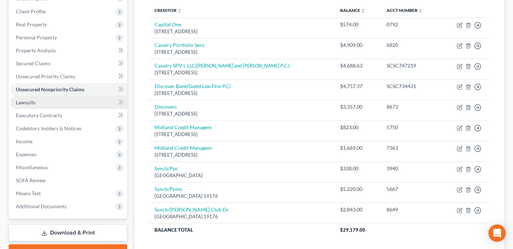
click at [82, 104] on link "Lawsuits" at bounding box center [68, 102] width 117 height 13
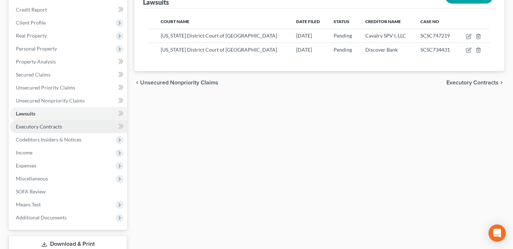
click at [62, 125] on link "Executory Contracts" at bounding box center [68, 126] width 117 height 13
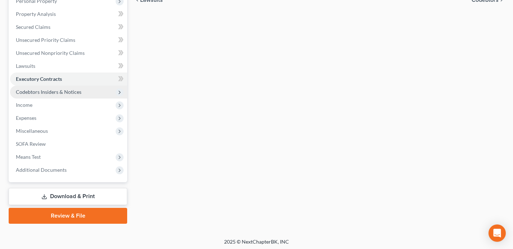
click at [79, 89] on span "Codebtors Insiders & Notices" at bounding box center [49, 92] width 66 height 6
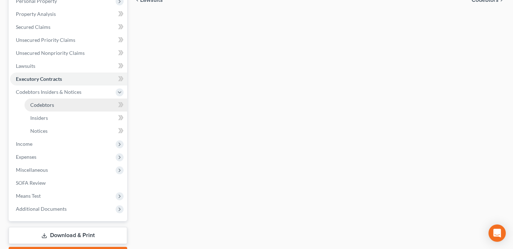
click at [91, 103] on link "Codebtors" at bounding box center [75, 104] width 103 height 13
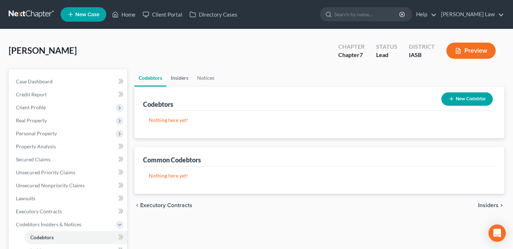
click at [184, 79] on link "Insiders" at bounding box center [179, 77] width 26 height 17
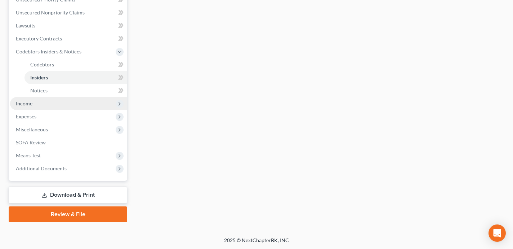
click at [85, 102] on span "Income" at bounding box center [68, 103] width 117 height 13
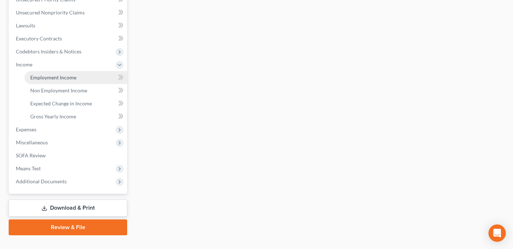
click at [82, 77] on link "Employment Income" at bounding box center [75, 77] width 103 height 13
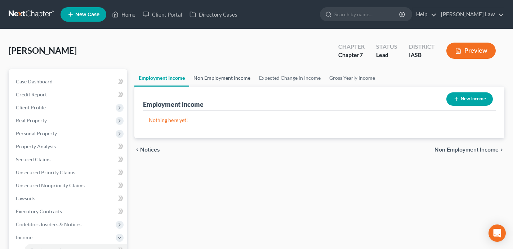
click at [228, 73] on link "Non Employment Income" at bounding box center [222, 77] width 66 height 17
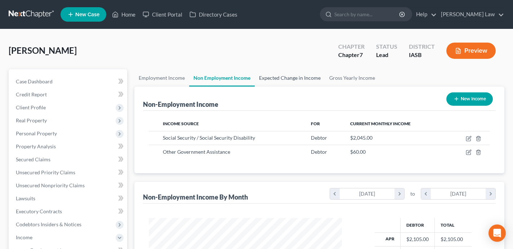
click at [308, 81] on link "Expected Change in Income" at bounding box center [290, 77] width 70 height 17
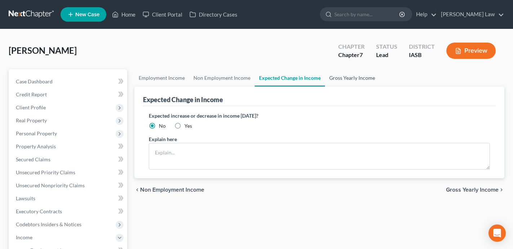
click at [348, 75] on link "Gross Yearly Income" at bounding box center [352, 77] width 54 height 17
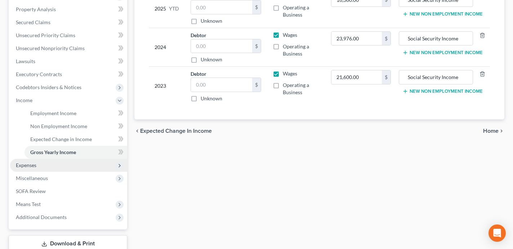
click at [76, 168] on span "Expenses" at bounding box center [68, 164] width 117 height 13
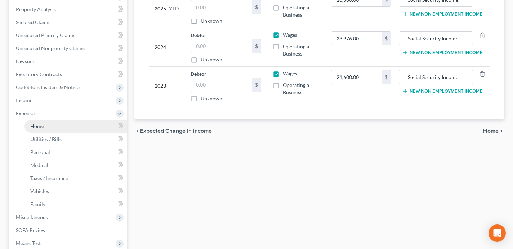
click at [61, 128] on link "Home" at bounding box center [75, 126] width 103 height 13
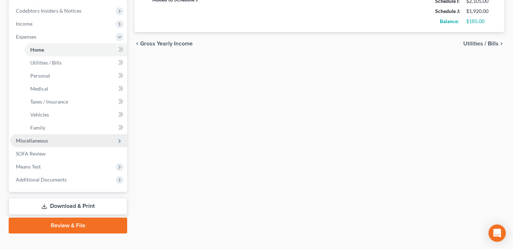
click at [75, 140] on span "Miscellaneous" at bounding box center [68, 140] width 117 height 13
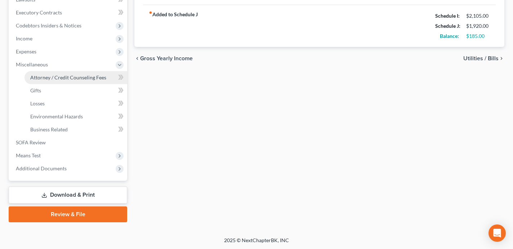
click at [63, 77] on span "Attorney / Credit Counseling Fees" at bounding box center [68, 77] width 76 height 6
select select "0"
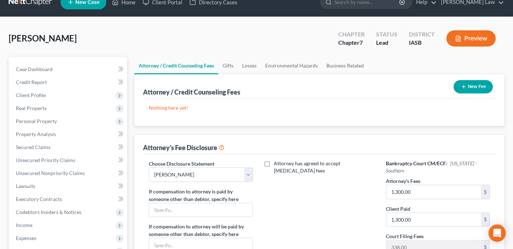
scroll to position [2, 0]
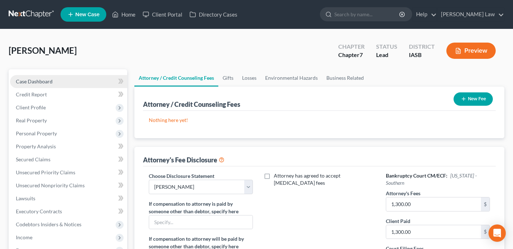
click at [90, 77] on link "Case Dashboard" at bounding box center [68, 81] width 117 height 13
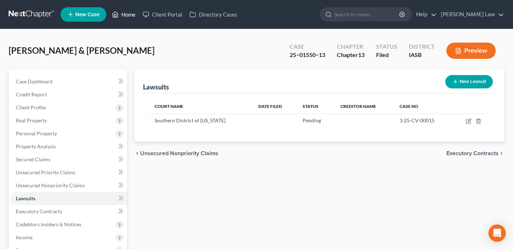
click at [129, 17] on link "Home" at bounding box center [123, 14] width 31 height 13
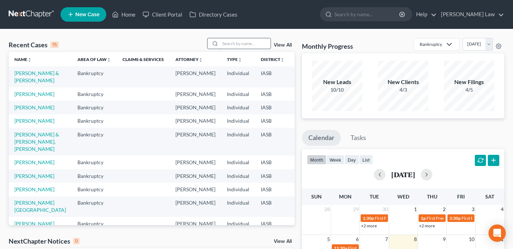
click at [239, 41] on input "search" at bounding box center [245, 43] width 50 height 10
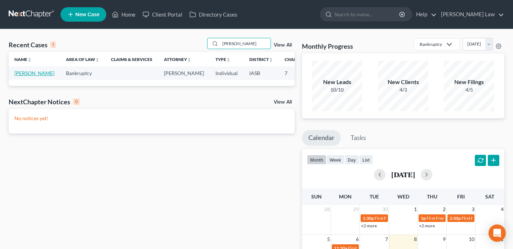
type input "batterson"
click at [19, 76] on link "[PERSON_NAME]" at bounding box center [34, 73] width 40 height 6
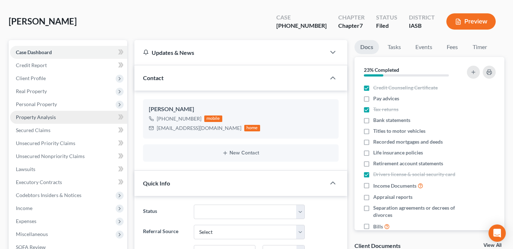
scroll to position [32, 0]
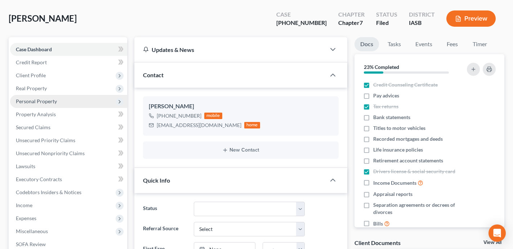
click at [74, 101] on span "Personal Property" at bounding box center [68, 101] width 117 height 13
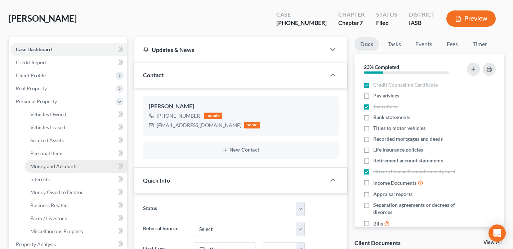
click at [85, 165] on link "Money and Accounts" at bounding box center [75, 166] width 103 height 13
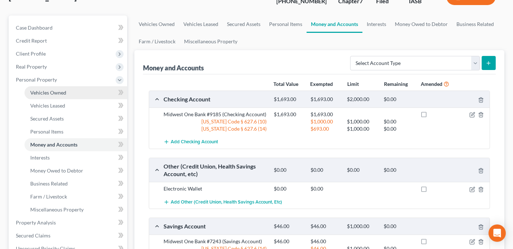
scroll to position [1, 0]
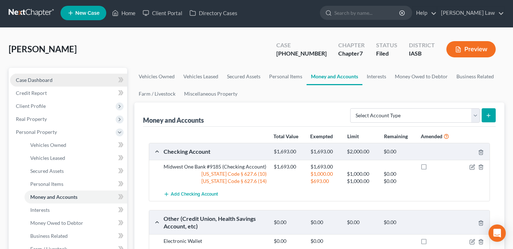
click at [81, 78] on link "Case Dashboard" at bounding box center [68, 79] width 117 height 13
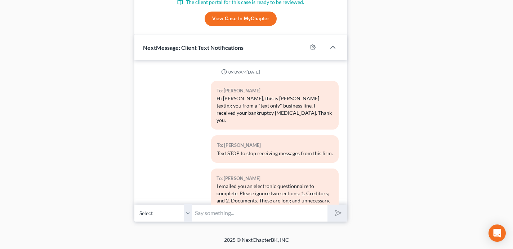
scroll to position [388, 0]
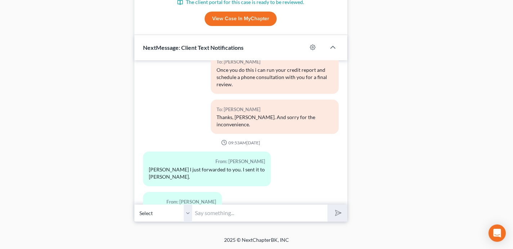
click at [243, 212] on input "text" at bounding box center [259, 213] width 135 height 18
type input "HI James - when do you expect to receive a bank statement covering October 1 fo…"
click at [327, 204] on button "submit" at bounding box center [337, 212] width 20 height 17
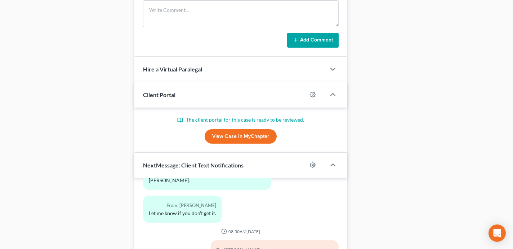
scroll to position [0, 0]
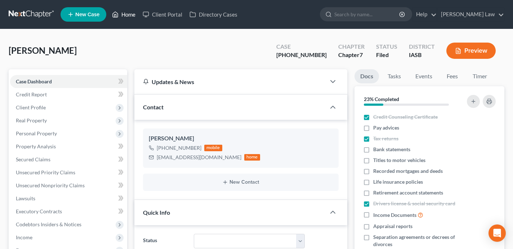
click at [130, 18] on link "Home" at bounding box center [123, 14] width 31 height 13
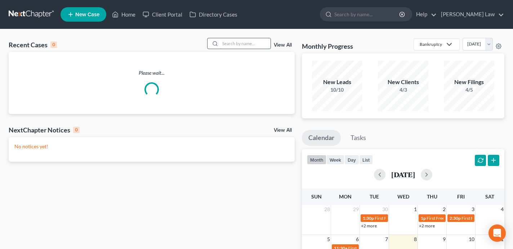
click at [251, 47] on input "search" at bounding box center [245, 43] width 50 height 10
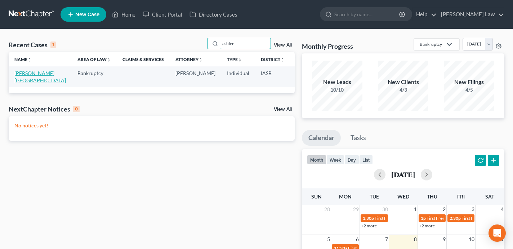
type input "ashlee"
click at [17, 80] on link "[PERSON_NAME][GEOGRAPHIC_DATA]" at bounding box center [40, 76] width 52 height 13
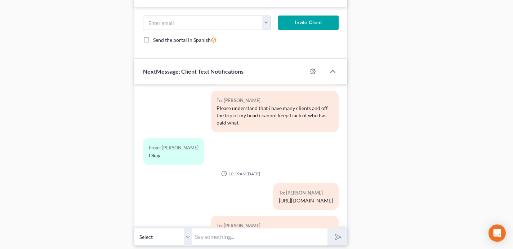
scroll to position [575, 0]
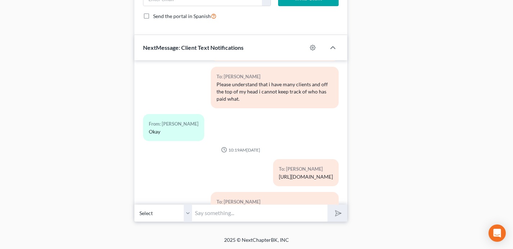
click at [223, 214] on input "text" at bounding box center [259, 213] width 135 height 18
type input "Hi Ashlee - I received your fee agreement and certifications."
click at [327, 204] on button "submit" at bounding box center [337, 212] width 20 height 17
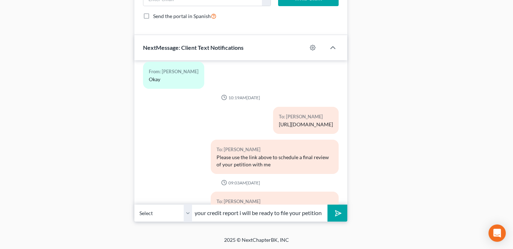
scroll to position [0, 206]
type input "Once i receive your court case numbers and confirmation about missing debts on …"
click at [327, 204] on button "submit" at bounding box center [337, 212] width 20 height 17
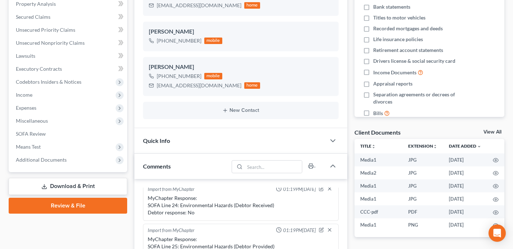
scroll to position [0, 0]
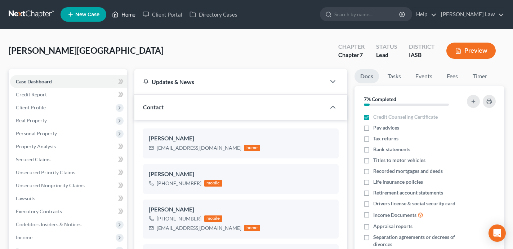
click at [125, 19] on link "Home" at bounding box center [123, 14] width 31 height 13
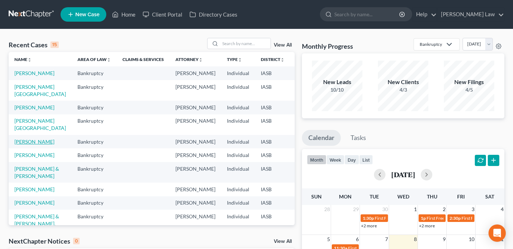
click at [23, 144] on link "[PERSON_NAME]" at bounding box center [34, 141] width 40 height 6
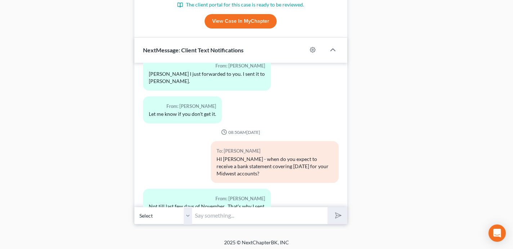
scroll to position [545, 0]
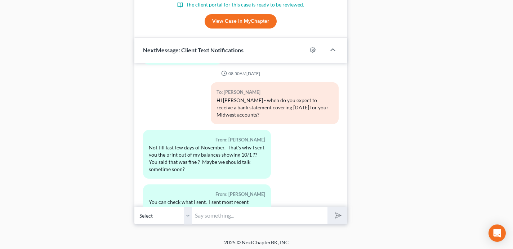
click at [277, 216] on input "text" at bounding box center [259, 215] width 135 height 18
type input "Everything is okay, Jim, no need to panick. Ill reach out around the 15th to sc…"
click at [327, 207] on button "submit" at bounding box center [337, 215] width 20 height 17
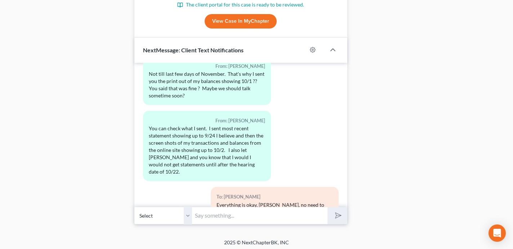
click at [238, 218] on input "text" at bounding box center [259, 215] width 135 height 18
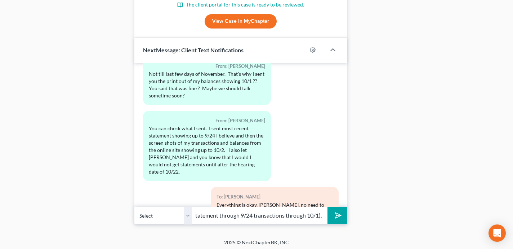
scroll to position [0, 167]
type input "You didnt attach the document you had referenced in your email (statement throu…"
click at [327, 207] on button "submit" at bounding box center [337, 215] width 20 height 17
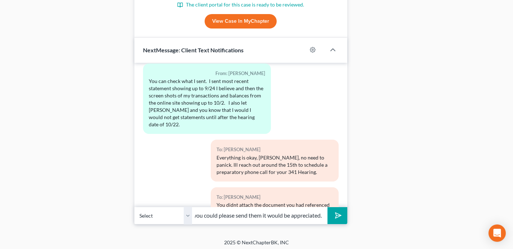
scroll to position [0, 194]
type input "This is the source of confusion as I check your file and we don't have them. If…"
click at [327, 207] on button "submit" at bounding box center [337, 215] width 20 height 17
